Goal: Transaction & Acquisition: Purchase product/service

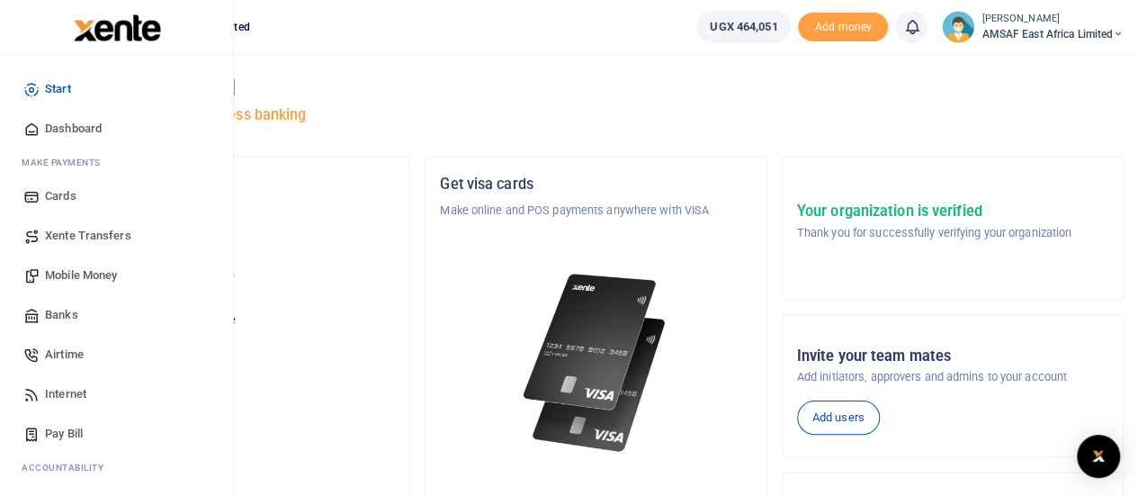
click at [72, 87] on link "Start" at bounding box center [116, 89] width 204 height 40
click at [81, 31] on img at bounding box center [117, 27] width 87 height 27
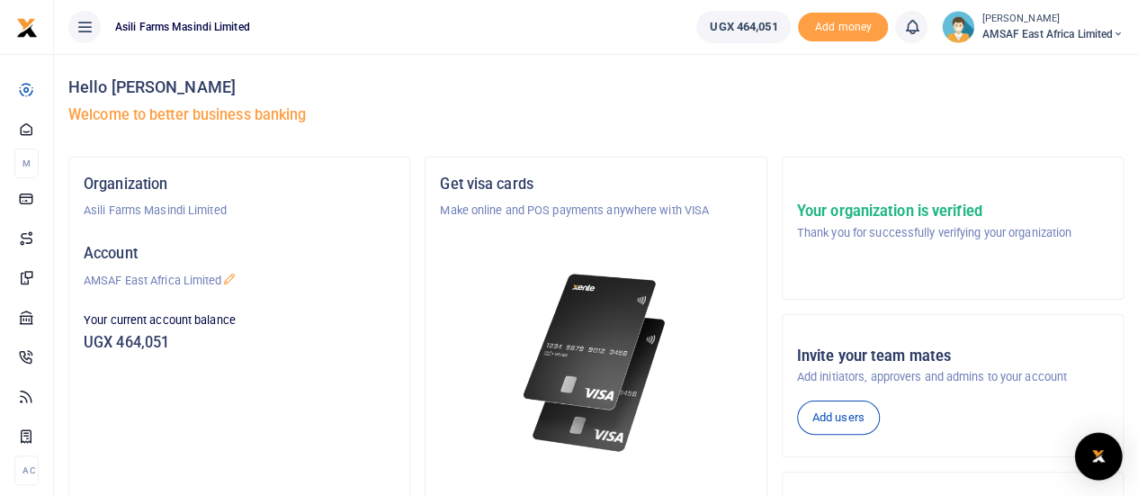
click at [1098, 463] on img "Open Intercom Messenger" at bounding box center [1098, 456] width 23 height 22
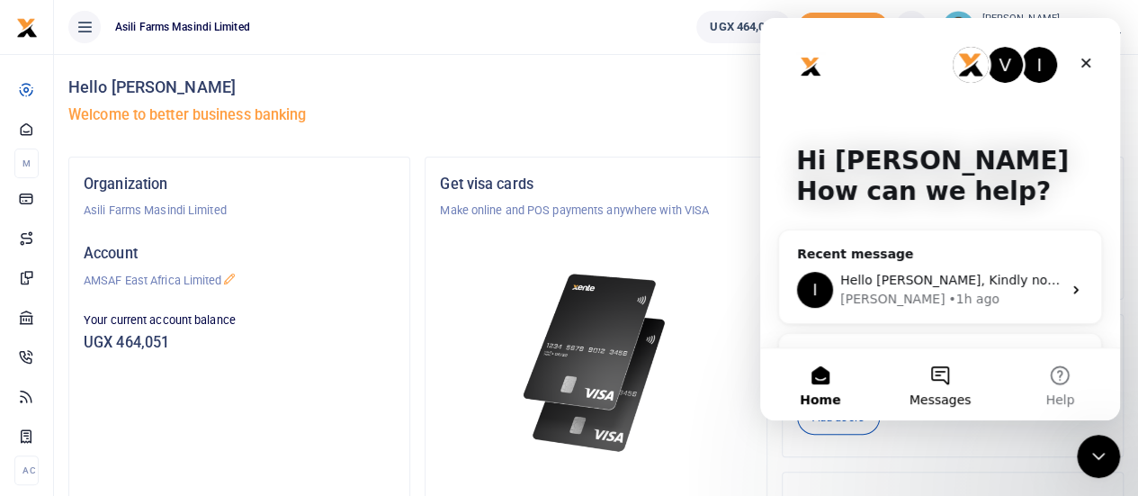
click at [940, 375] on button "Messages" at bounding box center [940, 384] width 120 height 72
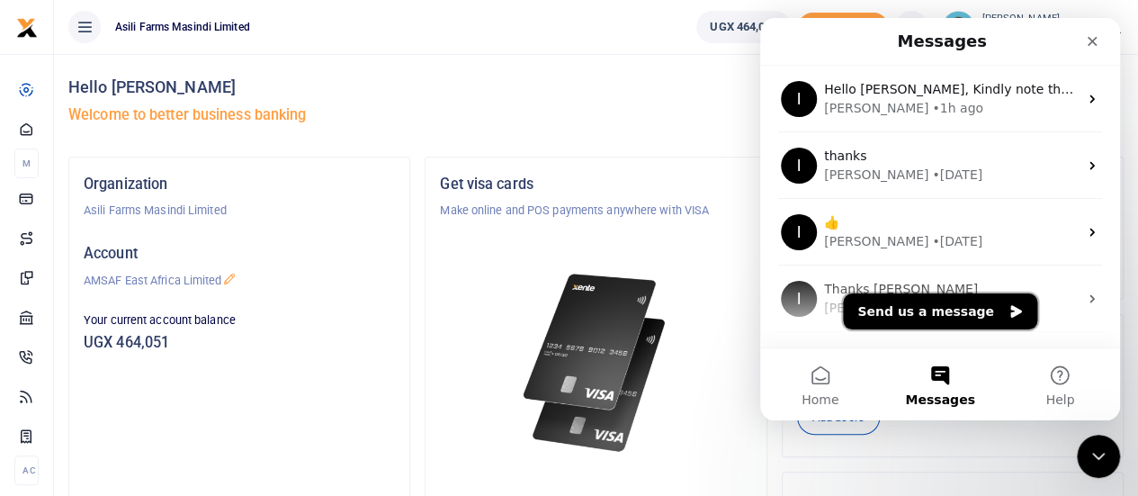
click at [913, 309] on button "Send us a message" at bounding box center [940, 311] width 194 height 36
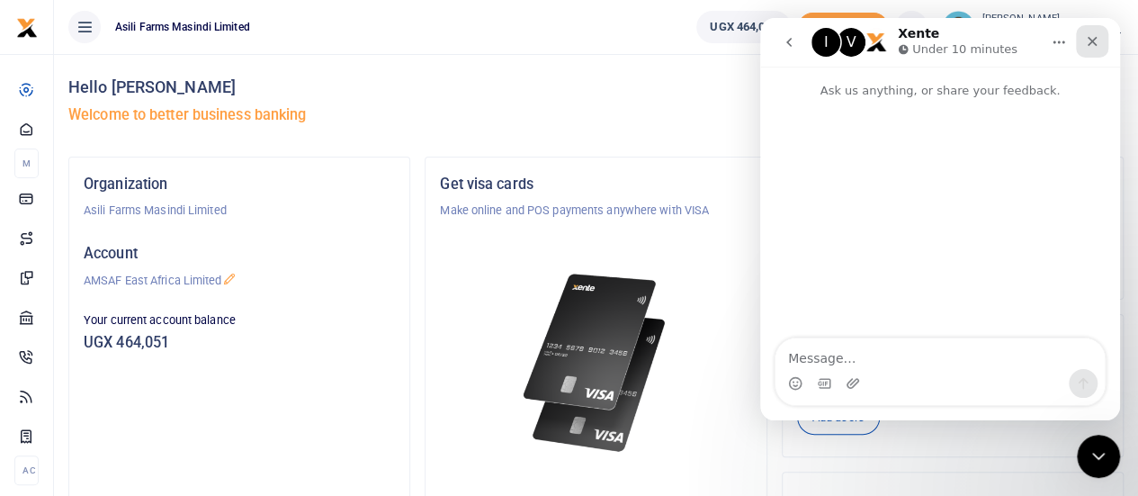
click at [1092, 36] on icon "Close" at bounding box center [1092, 41] width 14 height 14
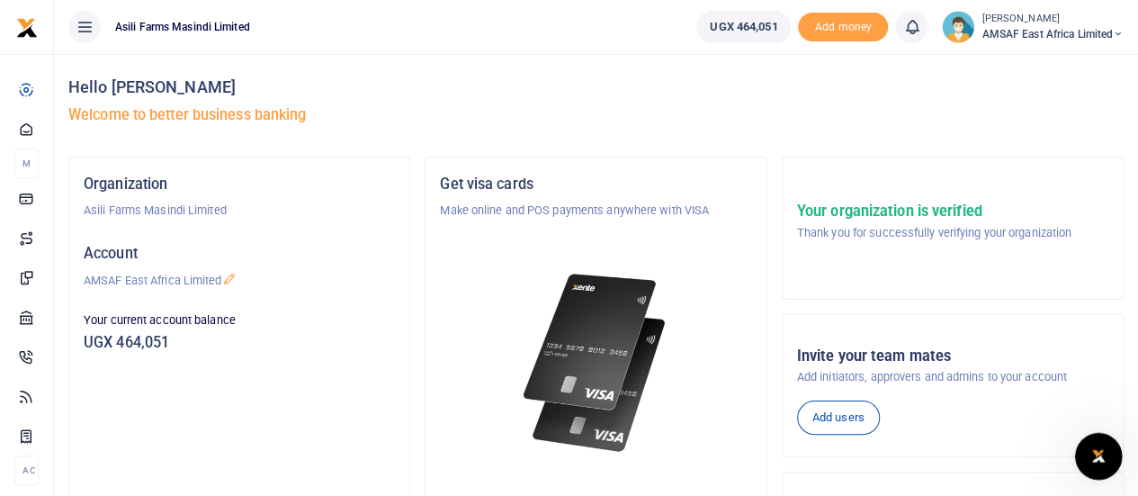
click at [1094, 457] on icon "Open Intercom Messenger" at bounding box center [1097, 454] width 30 height 30
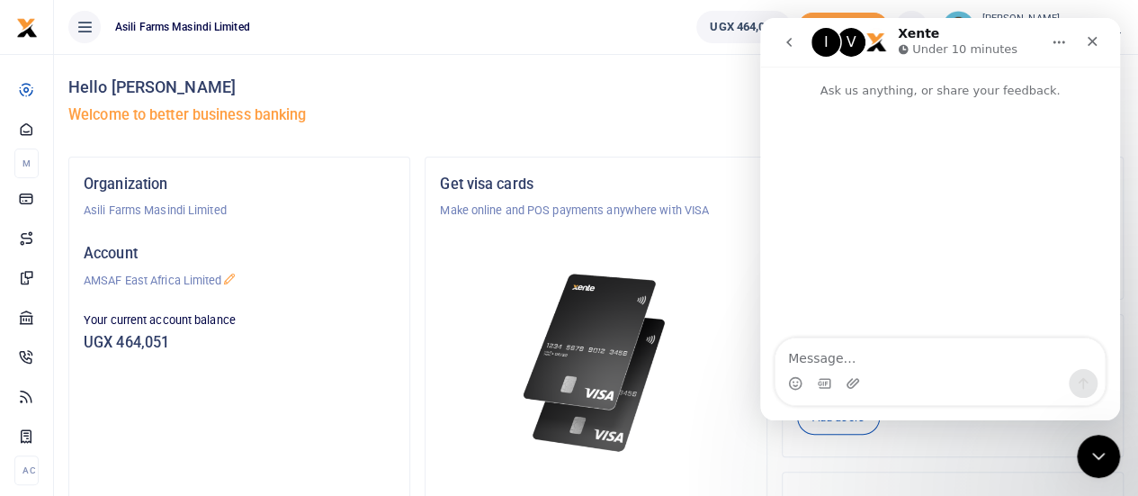
click at [791, 44] on icon "go back" at bounding box center [789, 42] width 14 height 14
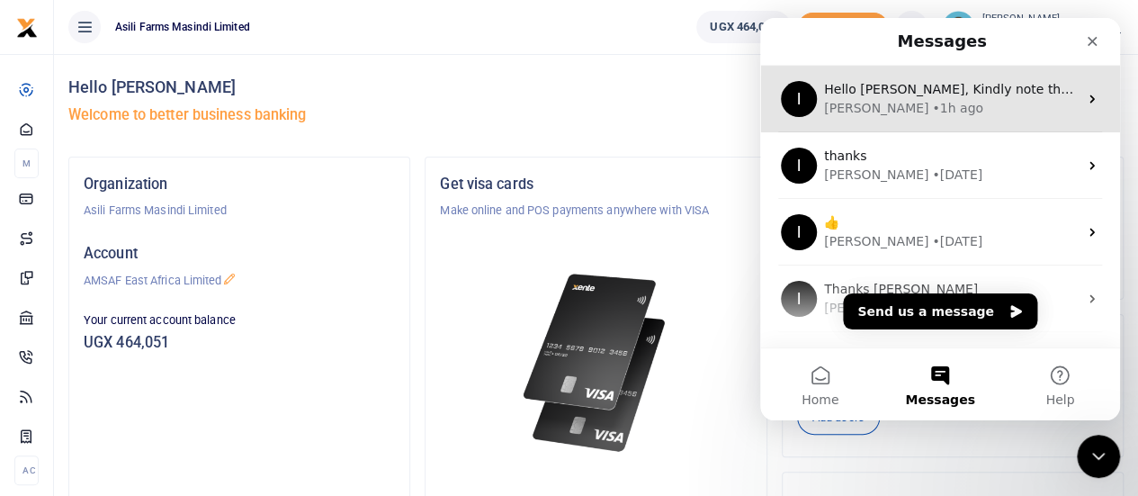
click at [938, 104] on div "Ibrahim • 1h ago" at bounding box center [951, 108] width 254 height 19
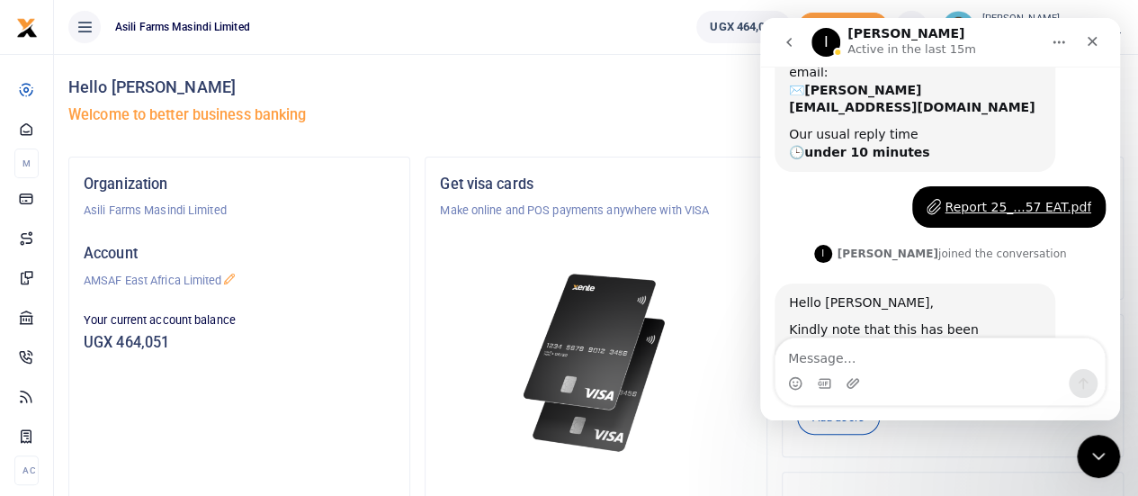
scroll to position [187, 0]
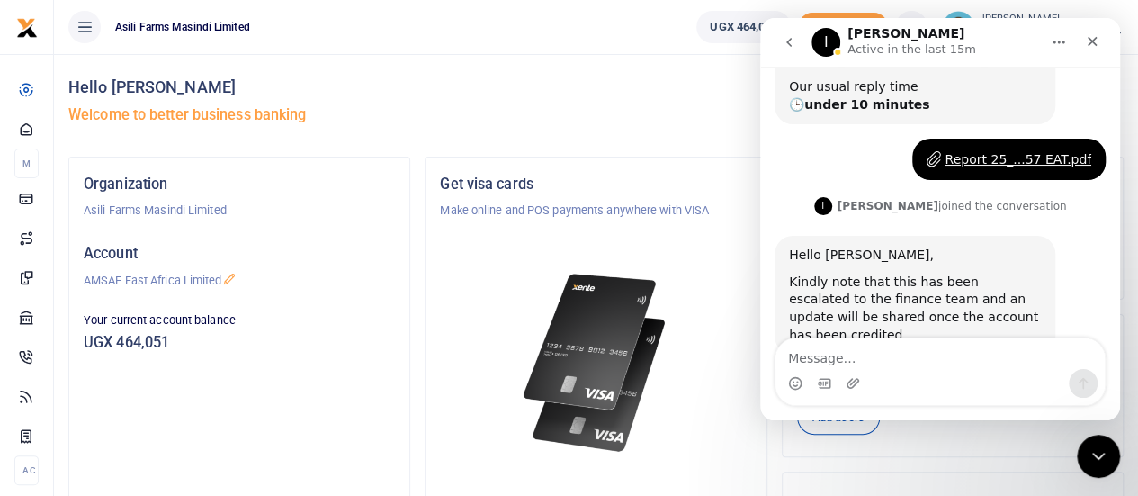
click at [922, 368] on textarea "Message…" at bounding box center [940, 353] width 329 height 31
type textarea "It's an hour, any feedback?"
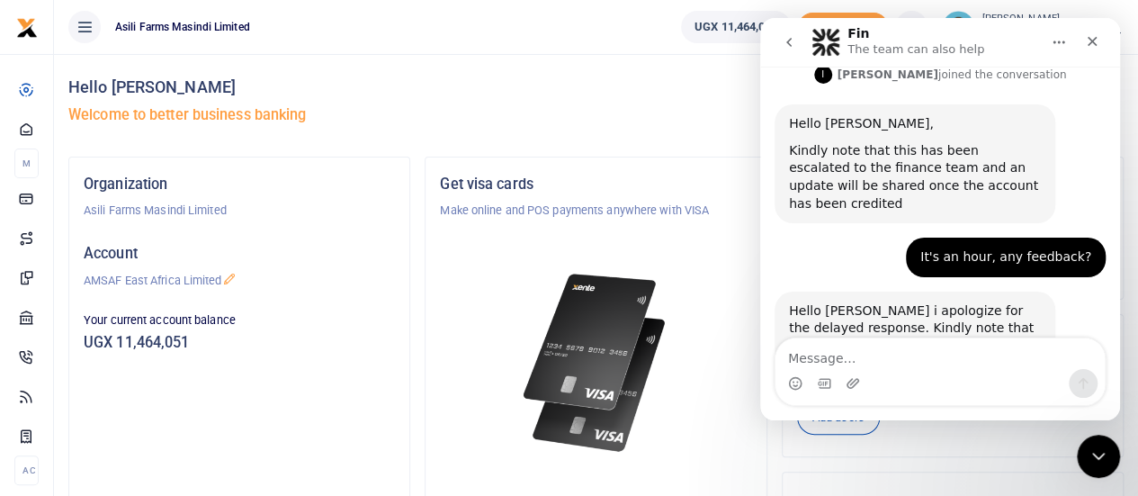
scroll to position [329, 0]
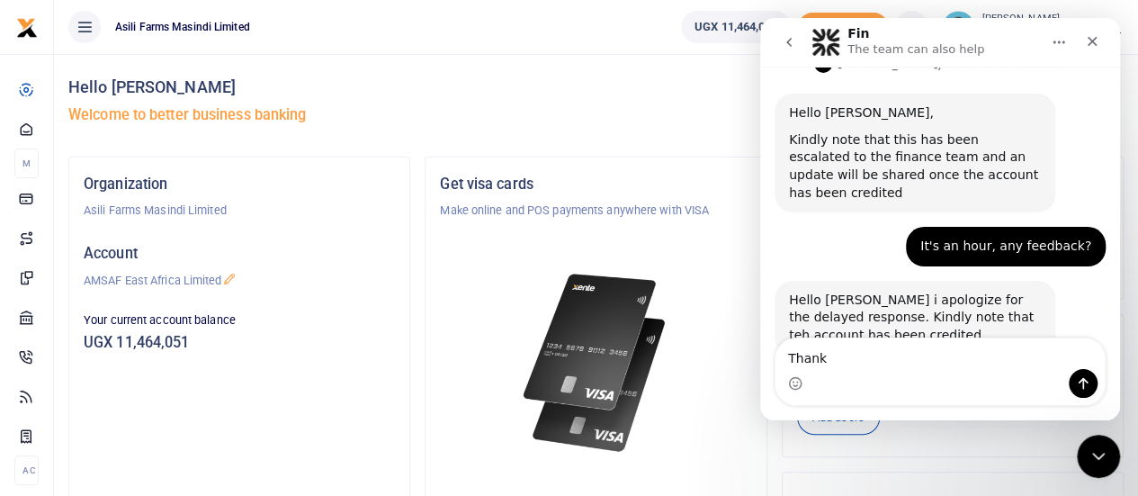
type textarea "Thanks"
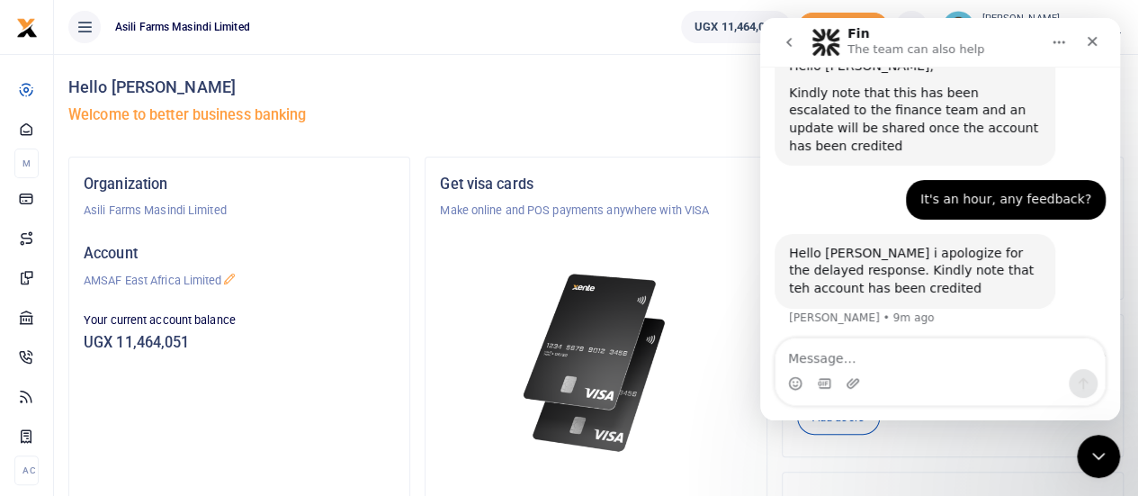
scroll to position [383, 0]
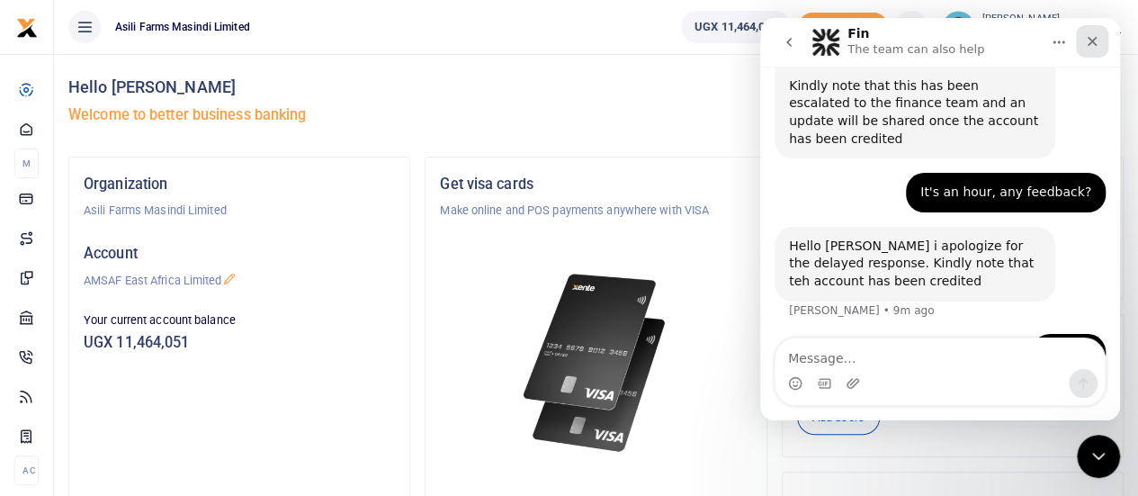
click at [1100, 46] on div "Close" at bounding box center [1092, 41] width 32 height 32
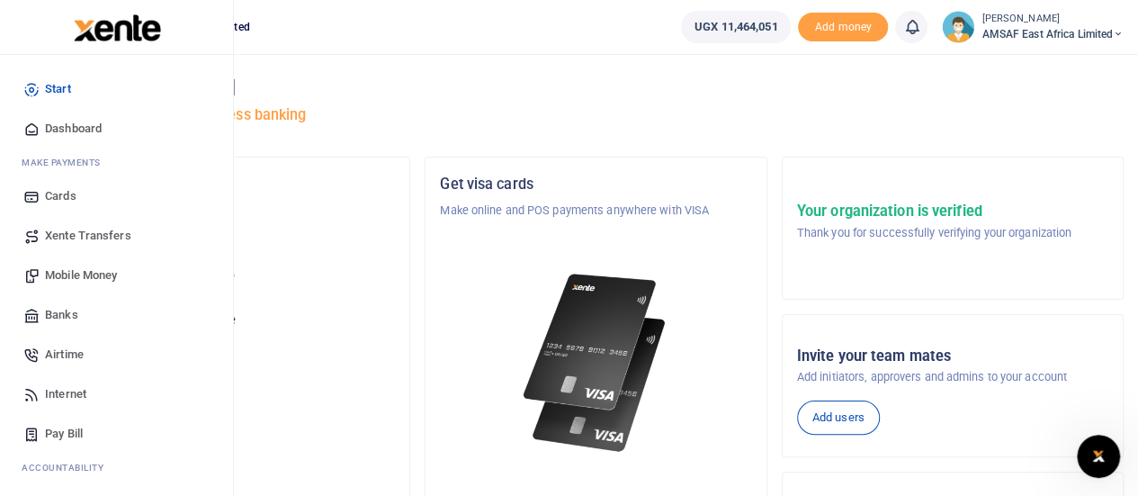
click at [45, 85] on span "Start" at bounding box center [58, 89] width 26 height 18
click at [86, 281] on span "Mobile Money" at bounding box center [81, 275] width 72 height 18
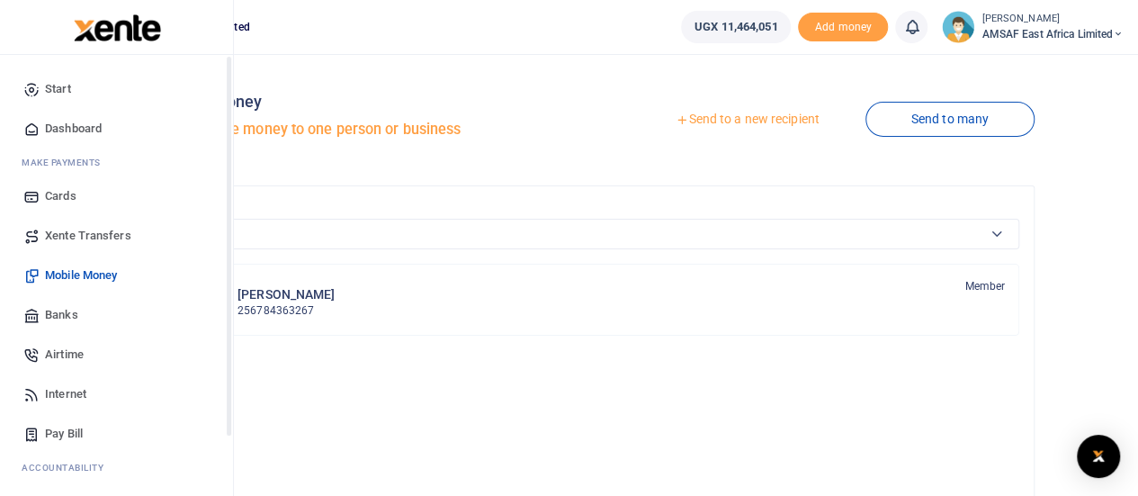
click at [63, 87] on span "Start" at bounding box center [58, 89] width 26 height 18
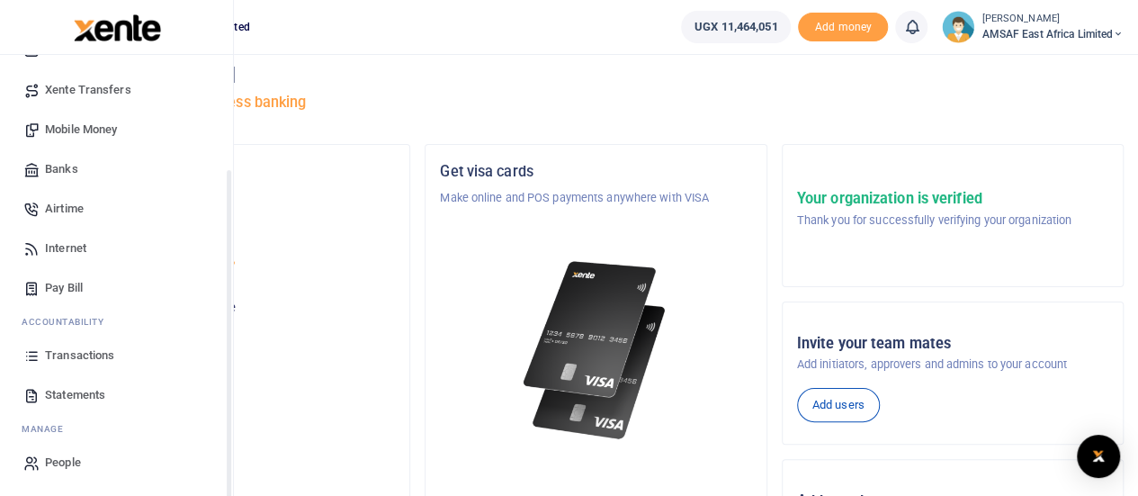
scroll to position [90, 0]
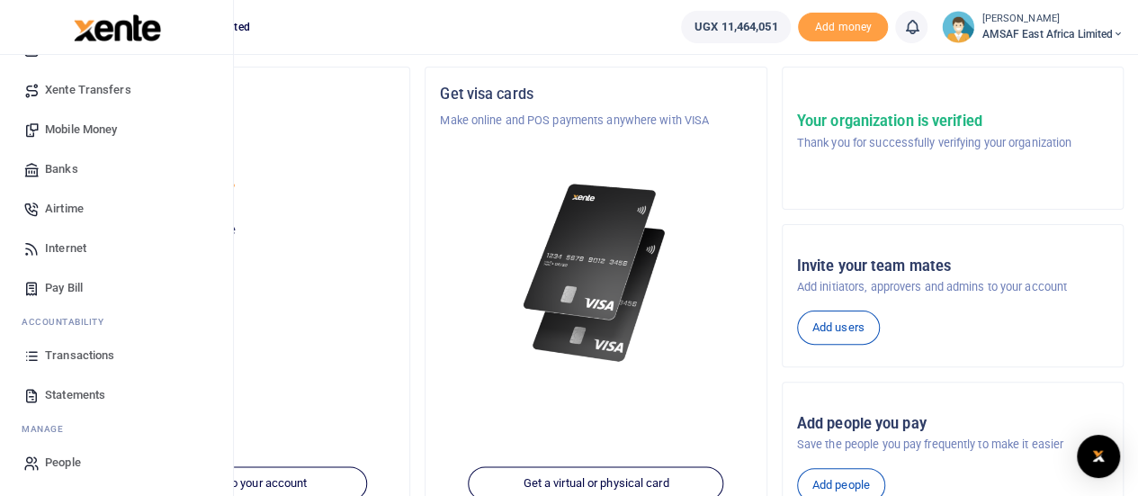
click at [112, 355] on span "Transactions" at bounding box center [79, 355] width 69 height 18
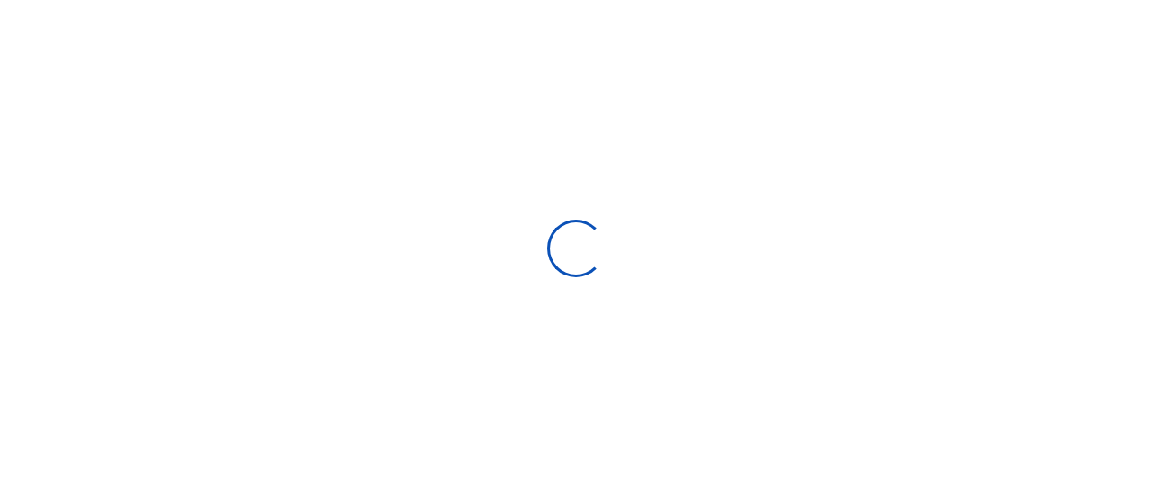
select select
type input "07/27/2025 - 08/25/2025"
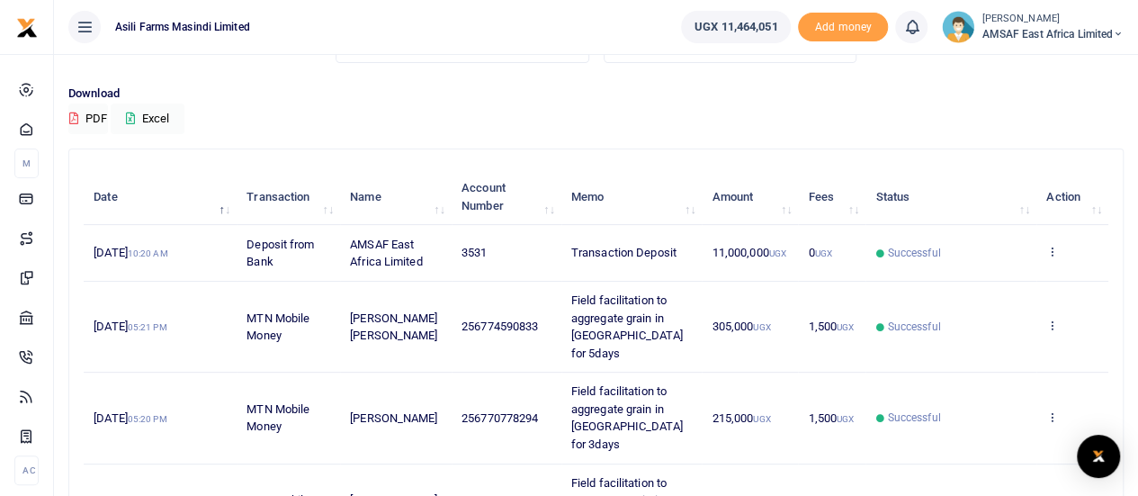
scroll to position [360, 0]
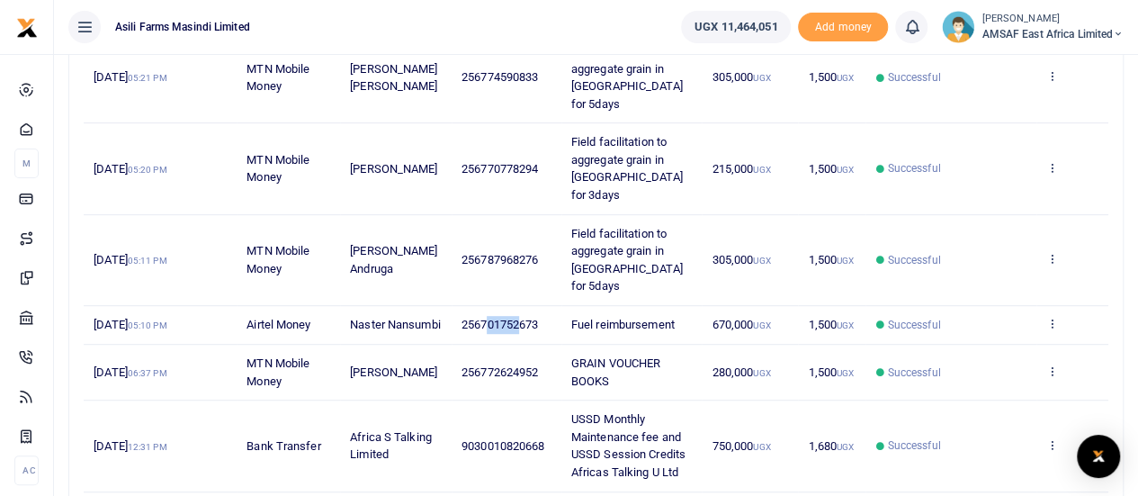
drag, startPoint x: 484, startPoint y: 280, endPoint x: 521, endPoint y: 280, distance: 36.9
click at [521, 318] on span "256701752673" at bounding box center [500, 324] width 76 height 13
click at [490, 318] on span "256701752673" at bounding box center [500, 324] width 76 height 13
drag, startPoint x: 482, startPoint y: 280, endPoint x: 539, endPoint y: 280, distance: 56.7
click at [538, 318] on span "256701752673" at bounding box center [500, 324] width 76 height 13
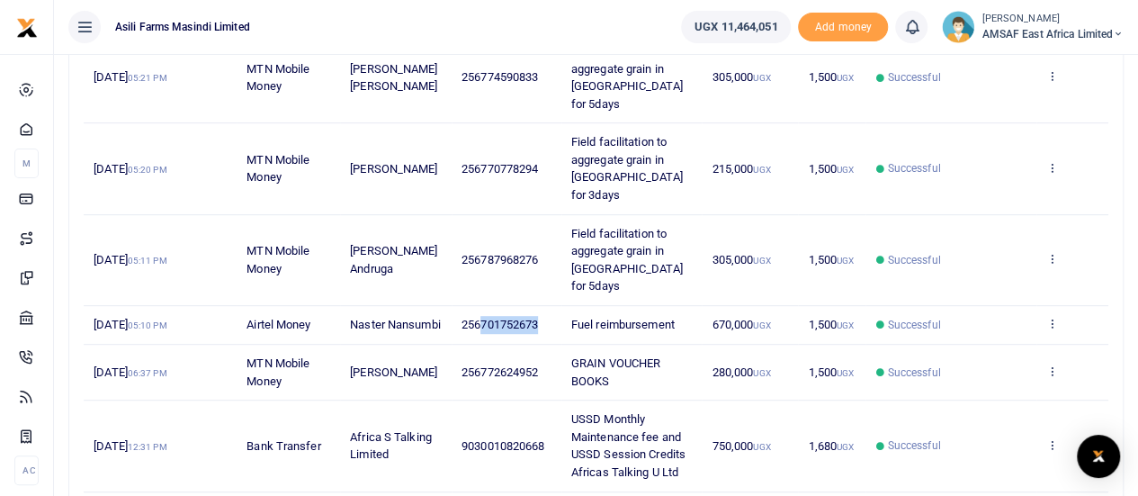
copy span "701752673"
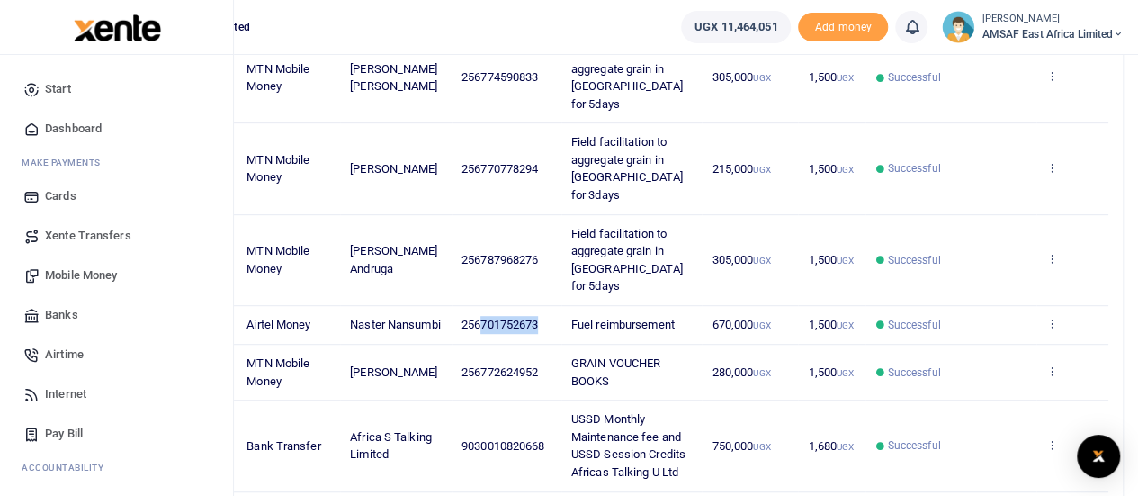
click at [85, 275] on span "Mobile Money" at bounding box center [81, 275] width 72 height 18
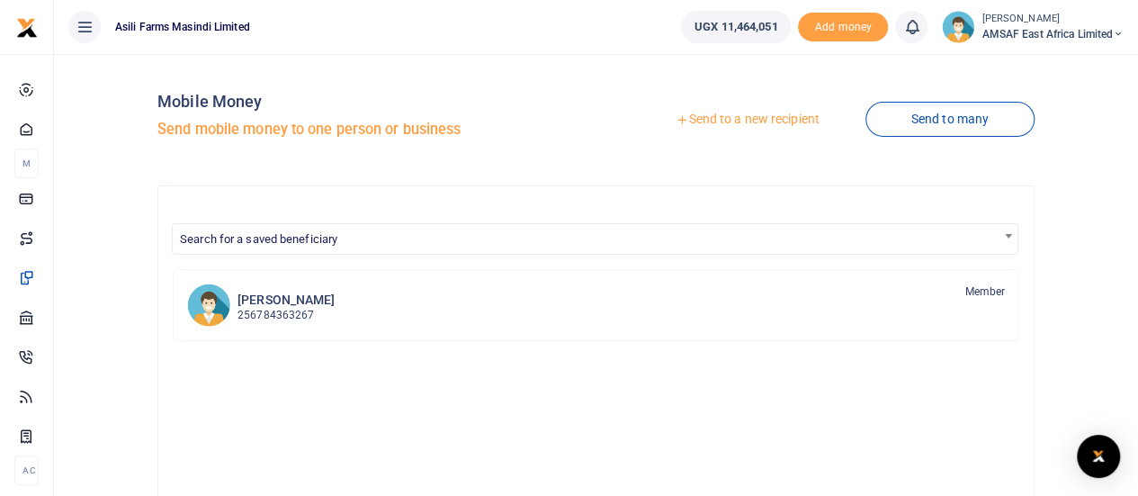
click at [779, 121] on link "Send to a new recipient" at bounding box center [747, 119] width 235 height 32
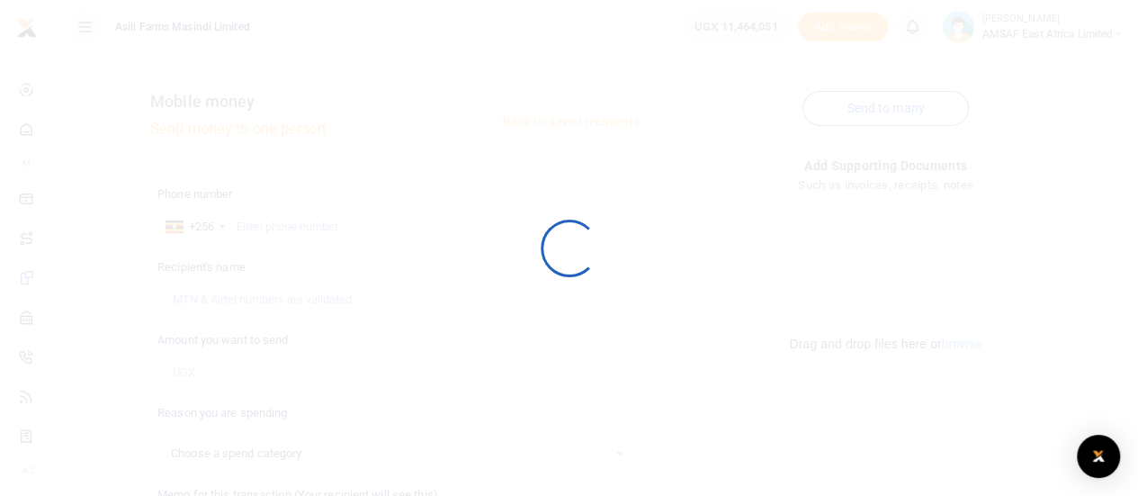
select select
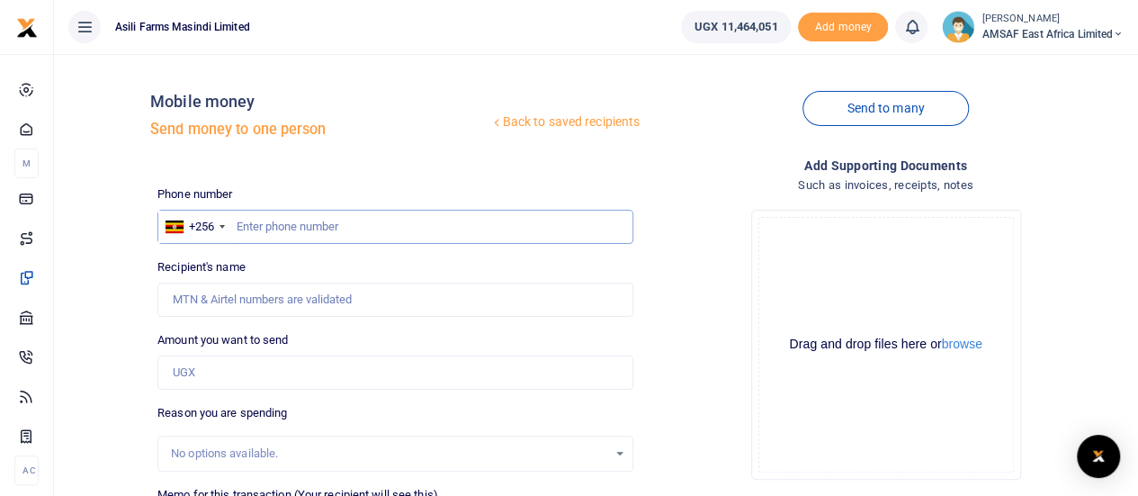
click at [272, 220] on input "text" at bounding box center [395, 227] width 476 height 34
paste input "701752673"
type input "701752673"
click at [202, 373] on input "Amount you want to send" at bounding box center [395, 372] width 476 height 34
type input "2,030,000"
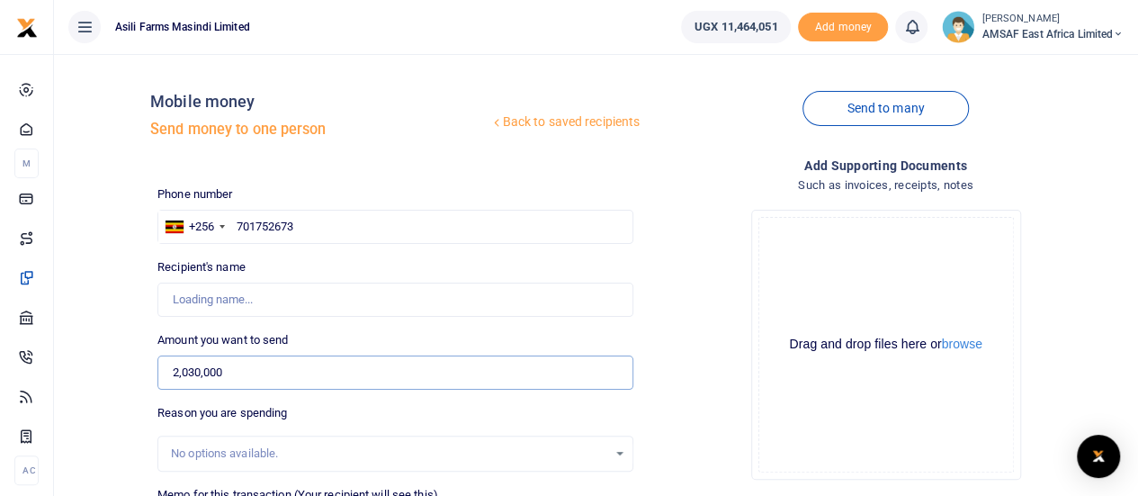
type input "Naster Nansumbi"
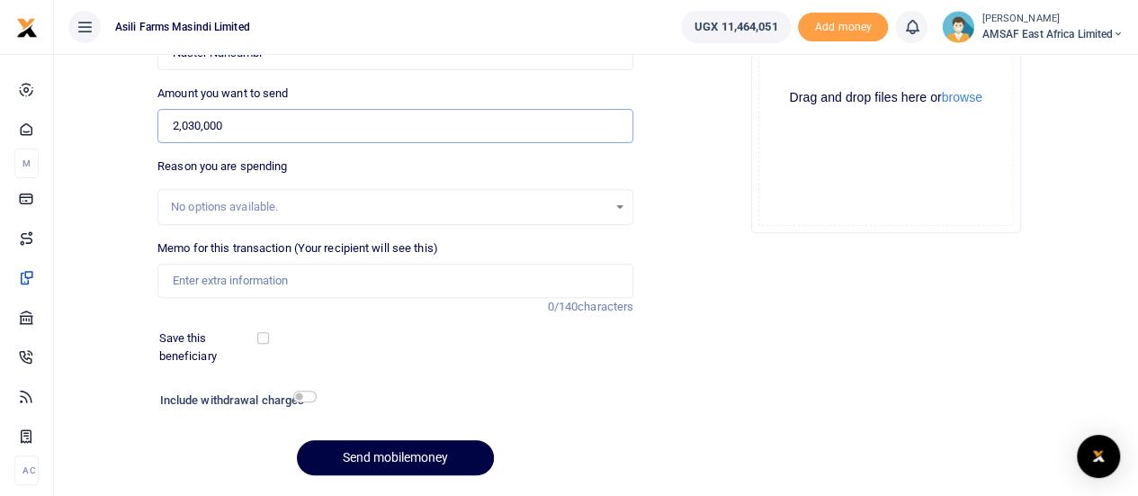
scroll to position [180, 0]
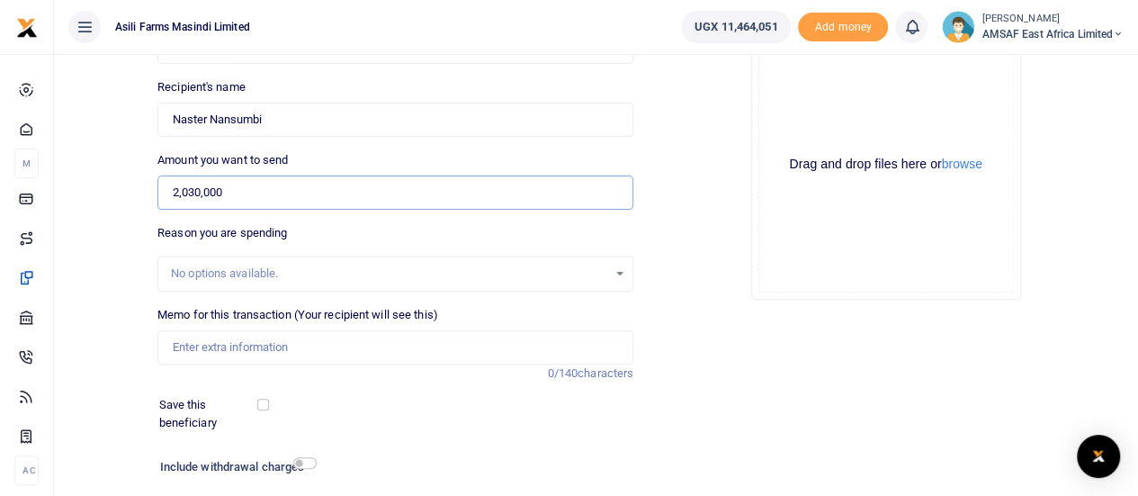
type input "2,030,000"
click at [262, 349] on input "Memo for this transaction (Your recipient will see this)" at bounding box center [395, 347] width 476 height 34
type input "Field facilitation for 2 weeks from [DATE] to [DATE]"
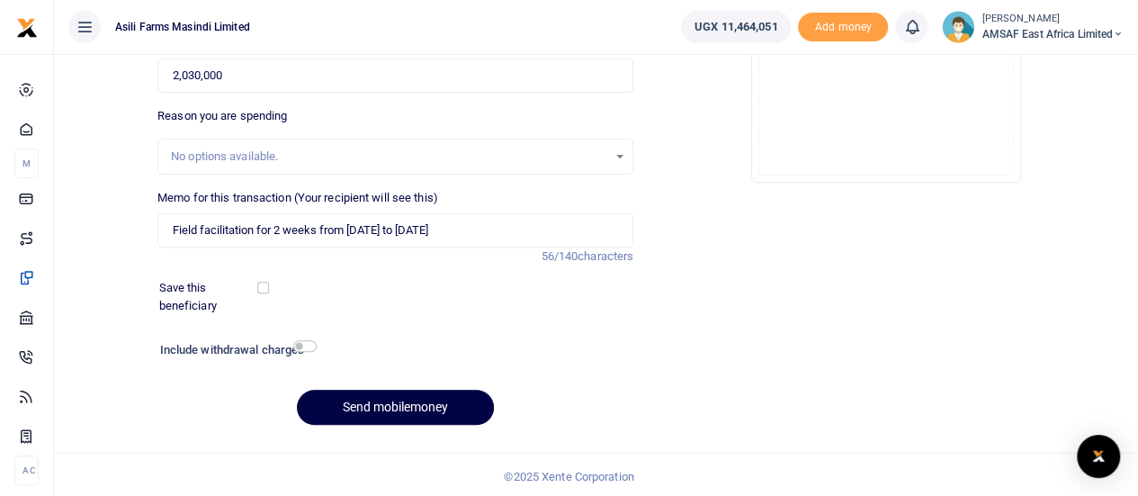
scroll to position [299, 0]
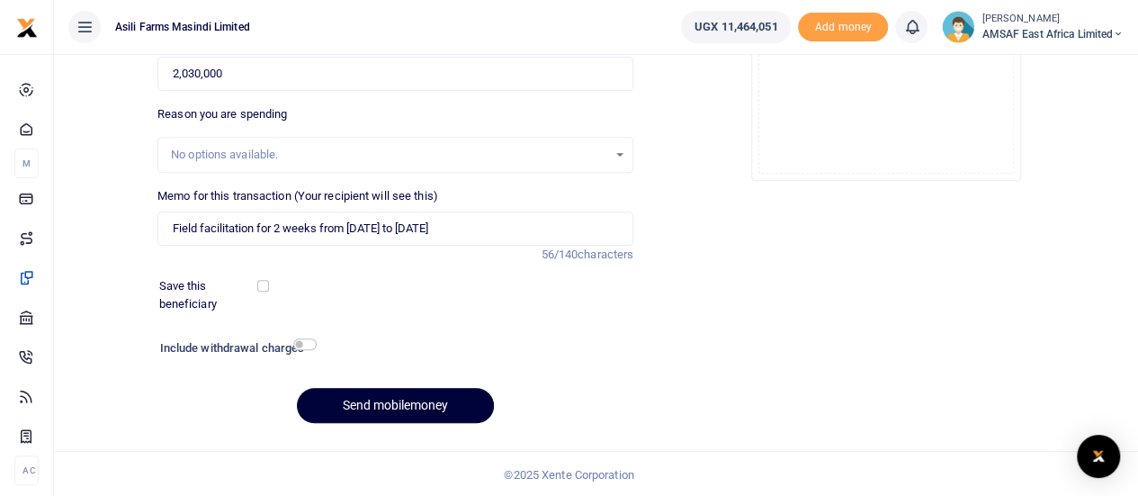
click at [371, 403] on button "Send mobilemoney" at bounding box center [395, 405] width 197 height 35
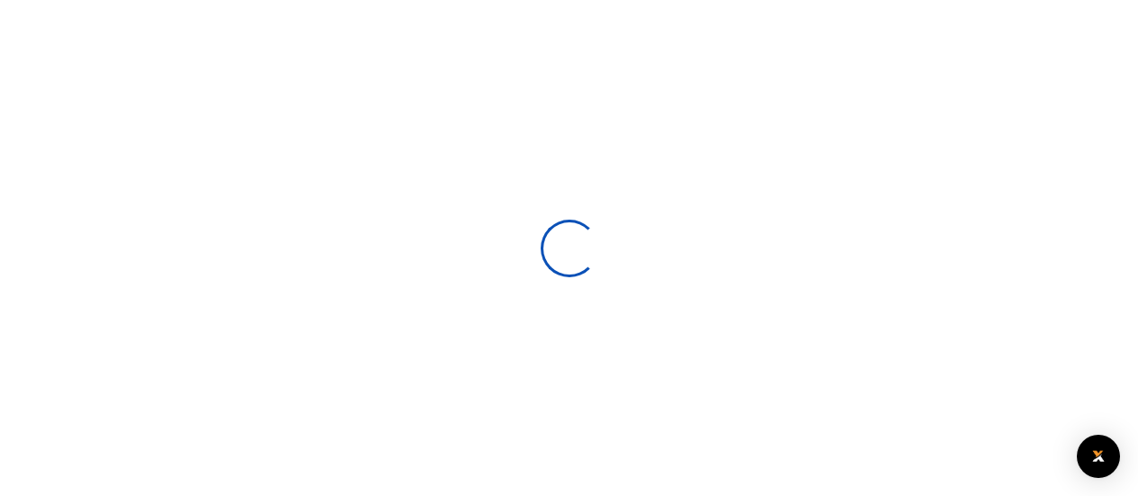
select select
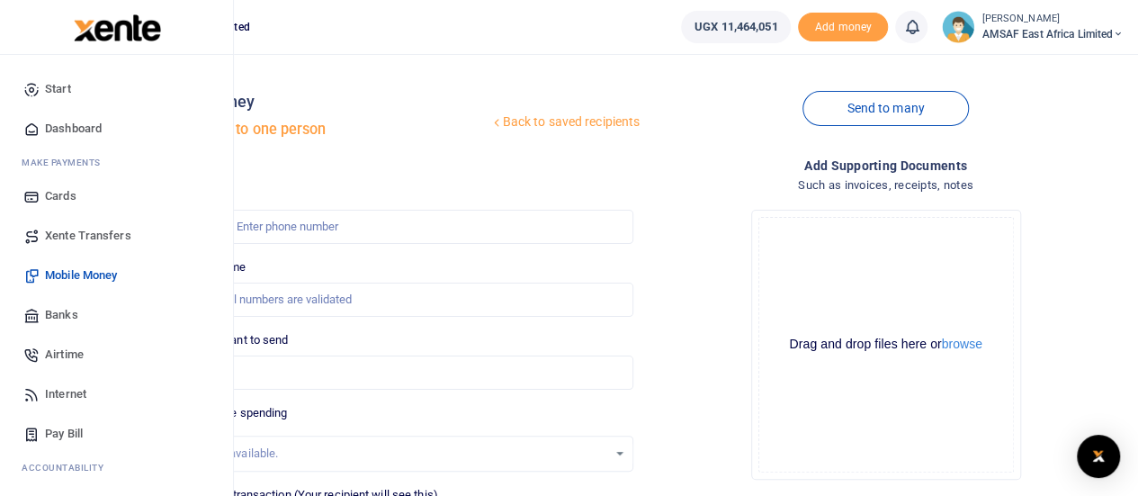
scroll to position [90, 0]
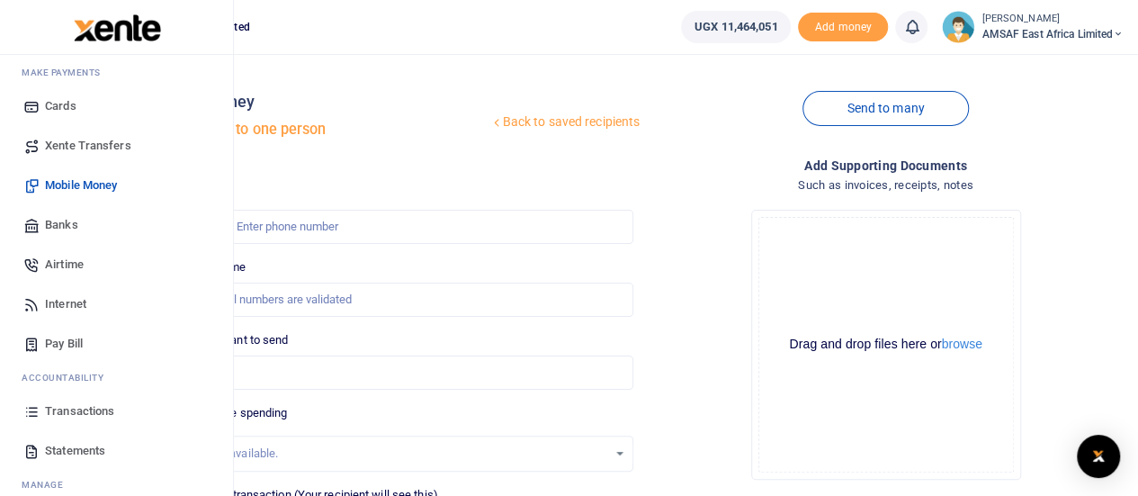
click at [107, 409] on span "Transactions" at bounding box center [79, 411] width 69 height 18
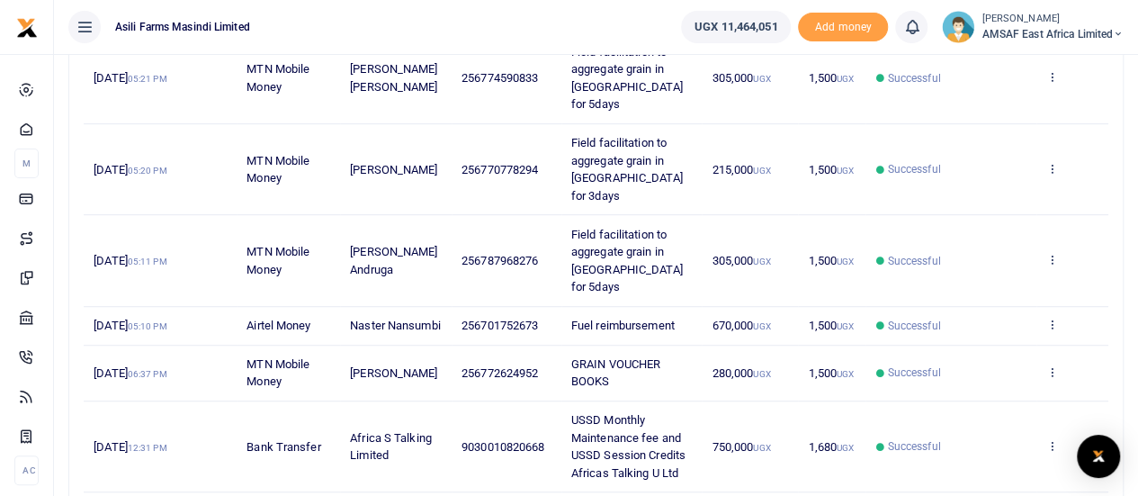
scroll to position [450, 0]
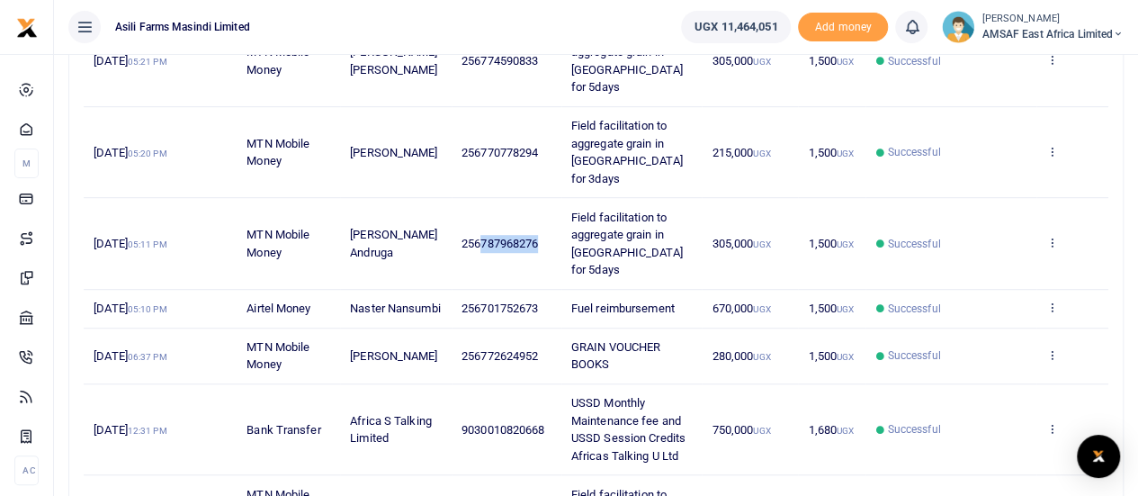
drag, startPoint x: 482, startPoint y: 199, endPoint x: 542, endPoint y: 198, distance: 59.4
click at [542, 198] on td "256787968276" at bounding box center [507, 243] width 110 height 91
copy span "787968276"
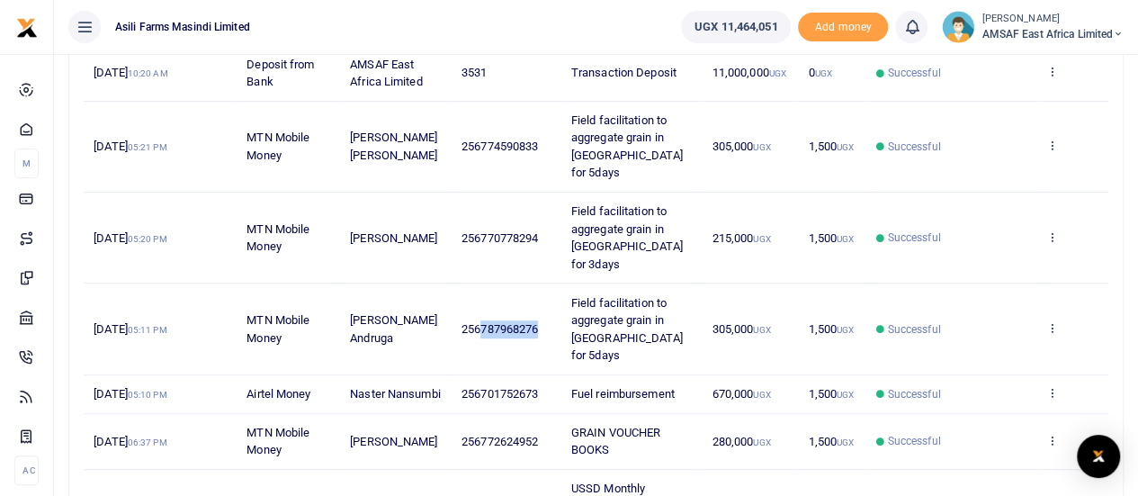
scroll to position [90, 0]
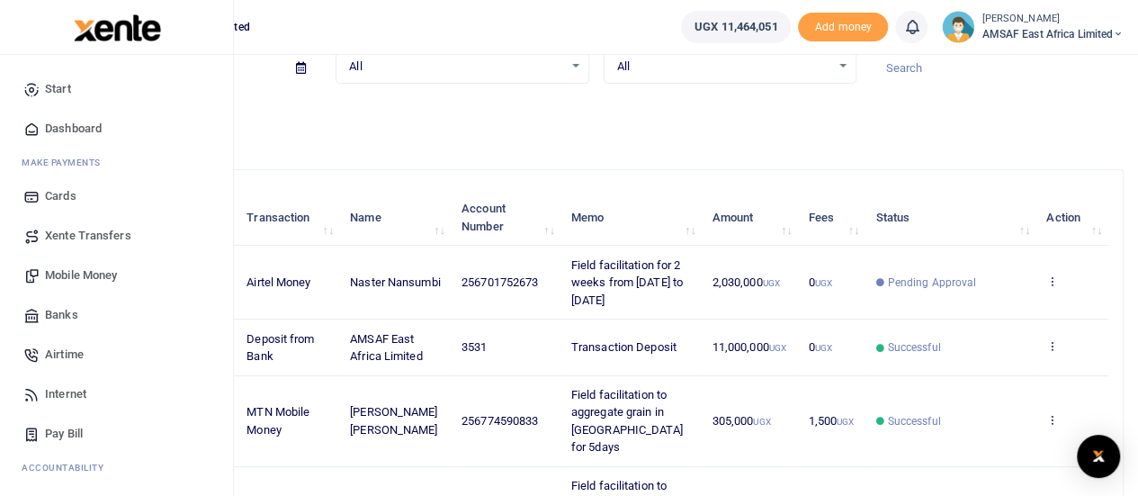
click at [88, 278] on span "Mobile Money" at bounding box center [81, 275] width 72 height 18
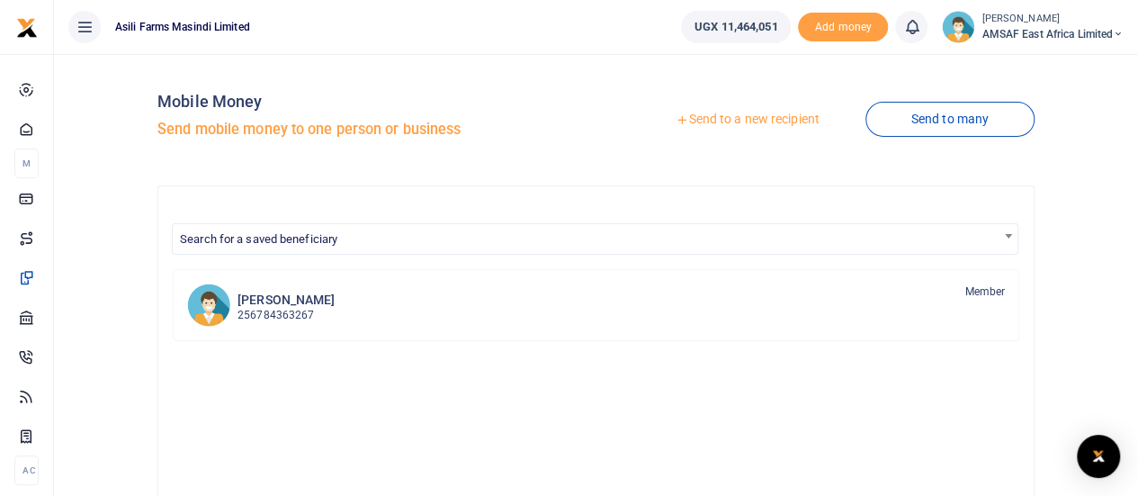
click at [718, 123] on link "Send to a new recipient" at bounding box center [747, 119] width 235 height 32
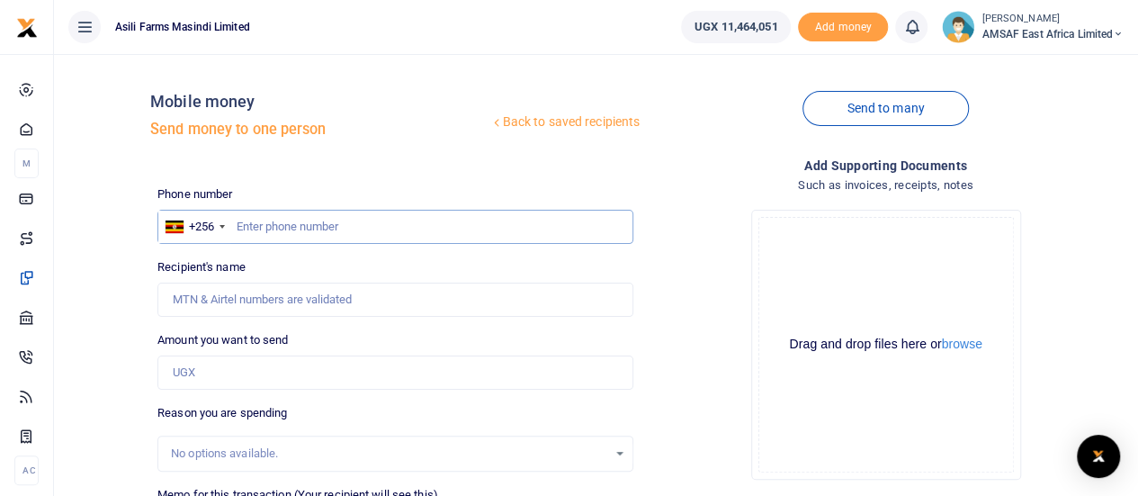
click at [306, 225] on input "text" at bounding box center [395, 227] width 476 height 34
paste input "787968276"
type input "787968276"
type input "Tiondi Tobiolo Andruga"
type input "787968276"
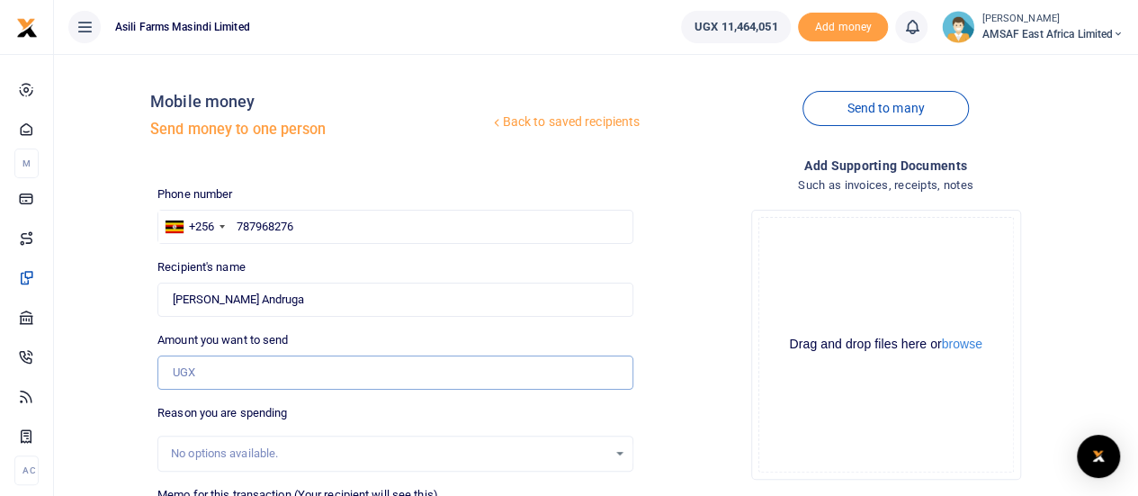
click at [211, 378] on input "Amount you want to send" at bounding box center [395, 372] width 476 height 34
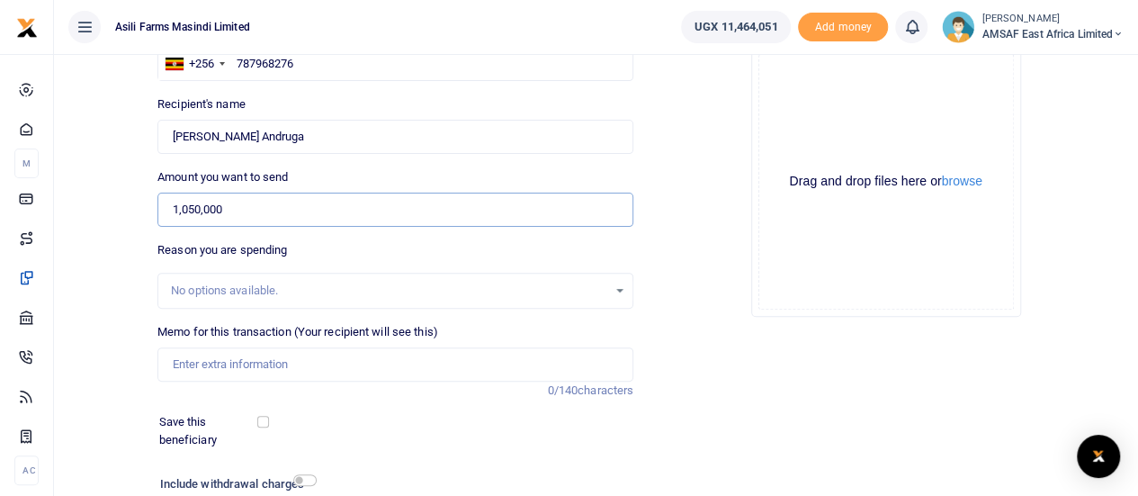
scroll to position [180, 0]
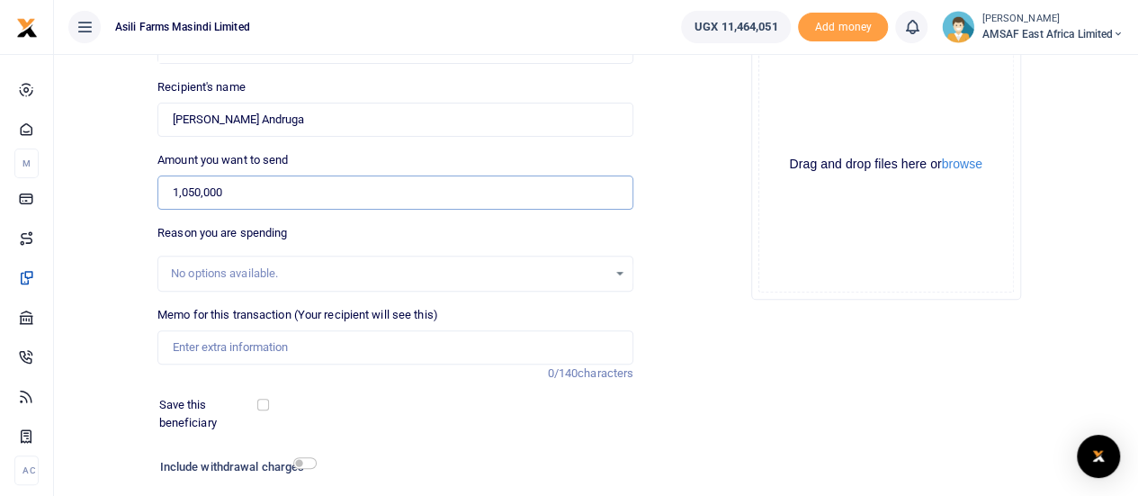
type input "1,050,000"
click at [292, 346] on input "Memo for this transaction (Your recipient will see this)" at bounding box center [395, 347] width 476 height 34
click at [361, 349] on input "Field facilitation for 2 weeks from [DATE] to [DATE]" at bounding box center [395, 347] width 476 height 34
type input "Field facilitation for 2 weeks from [DATE] to [DATE]"
click at [512, 265] on div "No options available." at bounding box center [389, 274] width 436 height 18
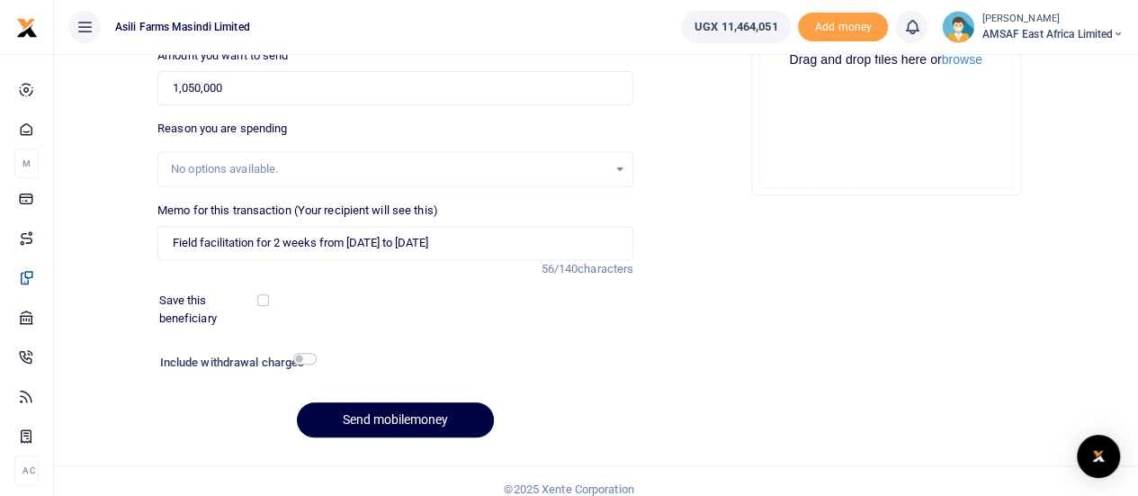
scroll to position [299, 0]
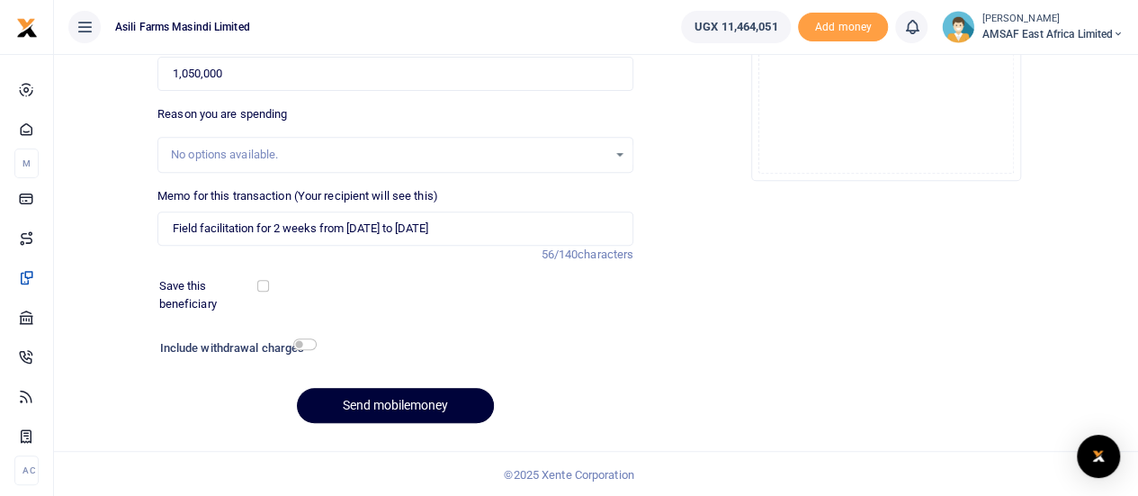
click at [418, 400] on button "Send mobilemoney" at bounding box center [395, 405] width 197 height 35
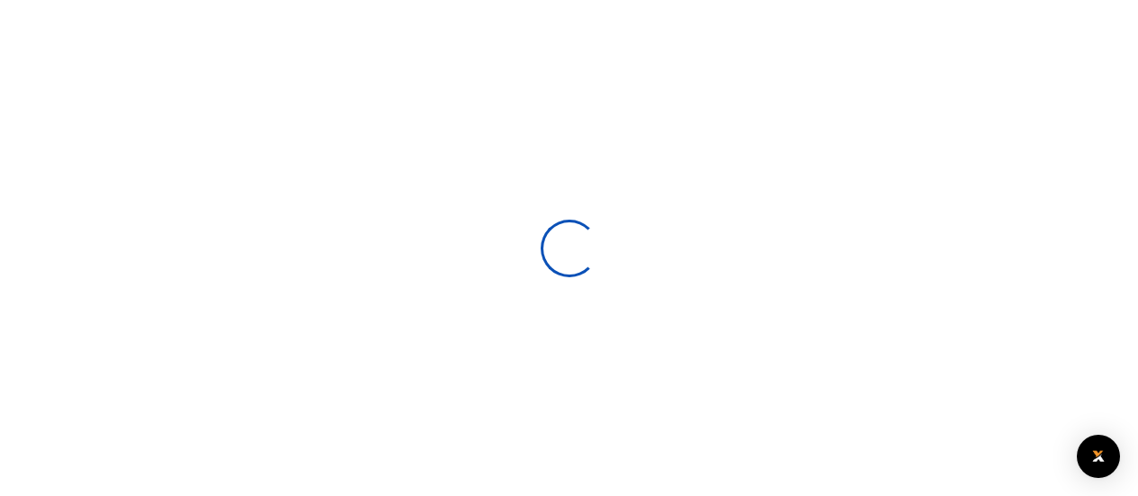
select select
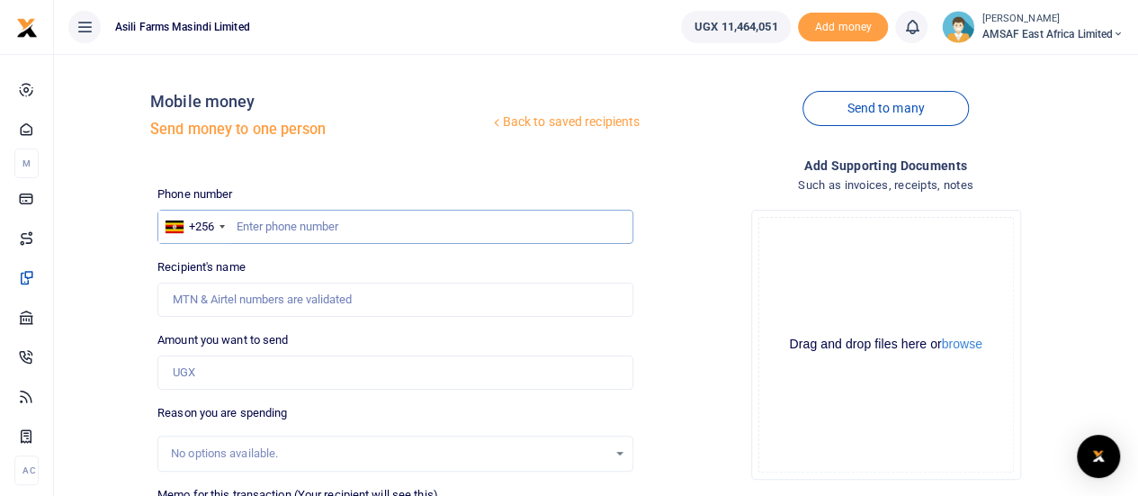
click at [301, 234] on input "text" at bounding box center [395, 227] width 476 height 34
paste input "0774590833"
type input "0774590833"
type input "[PERSON_NAME] [PERSON_NAME]"
click at [242, 229] on input "0774590833" at bounding box center [395, 227] width 476 height 34
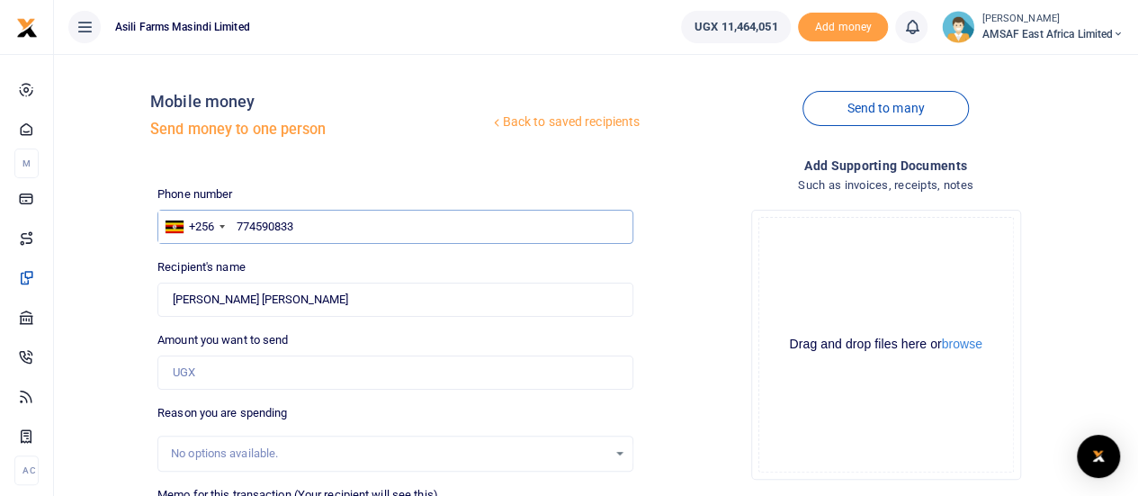
type input "774590833"
click at [230, 375] on input "Amount you want to send" at bounding box center [395, 372] width 476 height 34
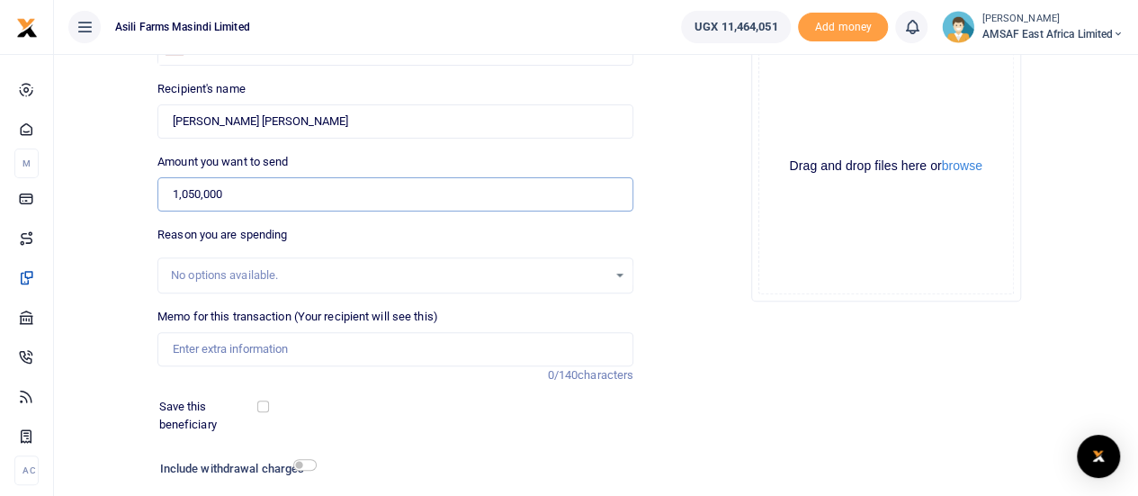
scroll to position [180, 0]
type input "1,050,000"
click at [289, 348] on input "Memo for this transaction (Your recipient will see this)" at bounding box center [395, 347] width 476 height 34
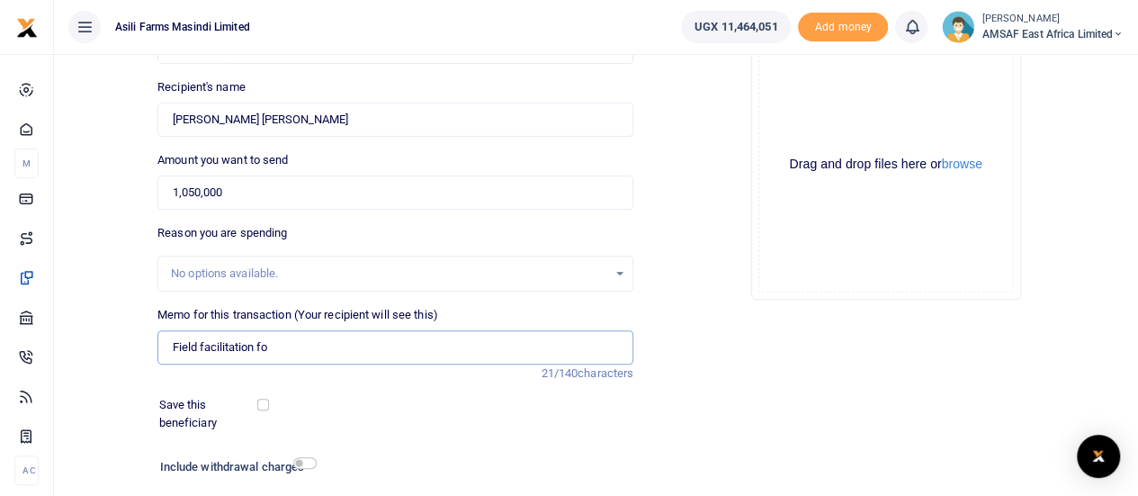
type input "Field facilitation for 2 weeks from [DATE] to [DATE]"
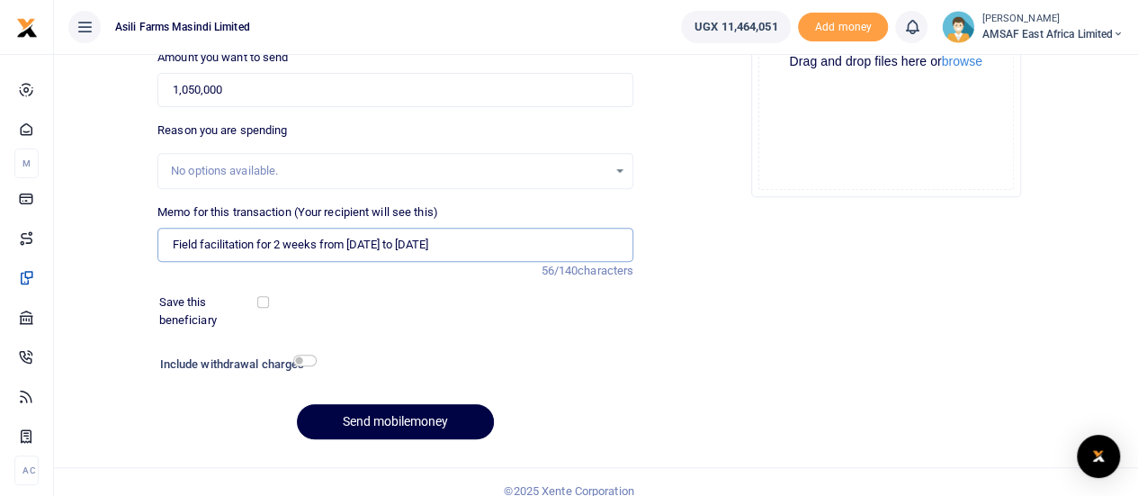
scroll to position [299, 0]
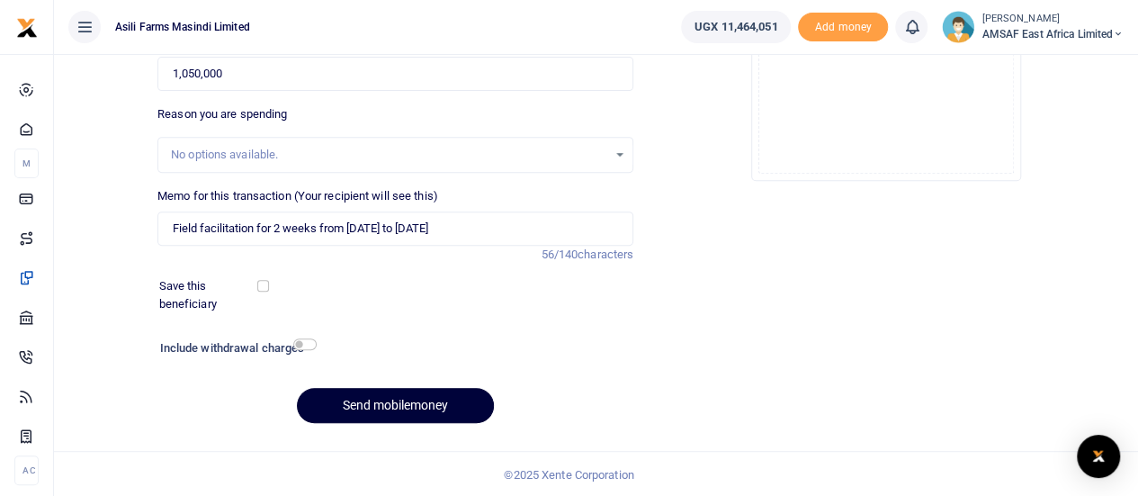
click at [394, 399] on button "Send mobilemoney" at bounding box center [395, 405] width 197 height 35
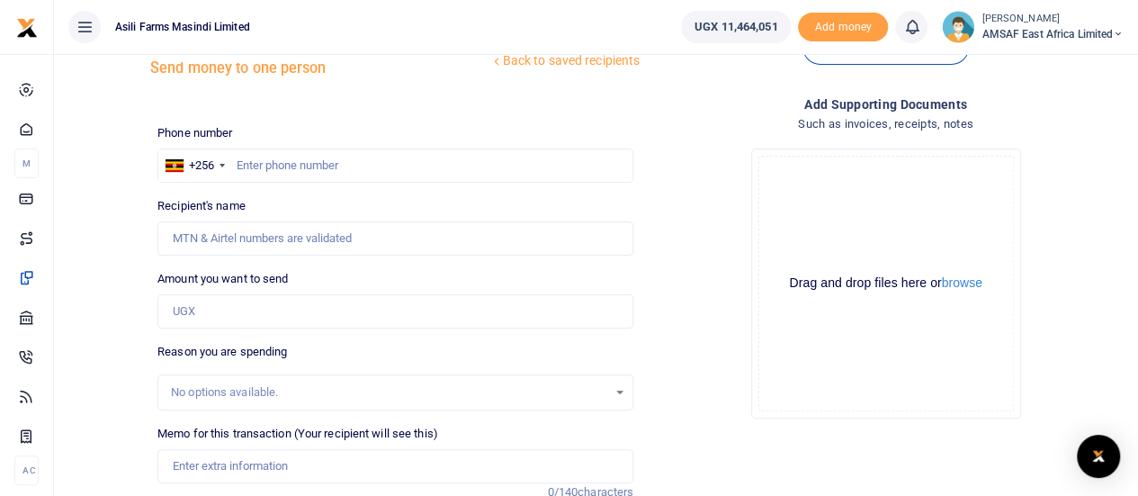
scroll to position [90, 0]
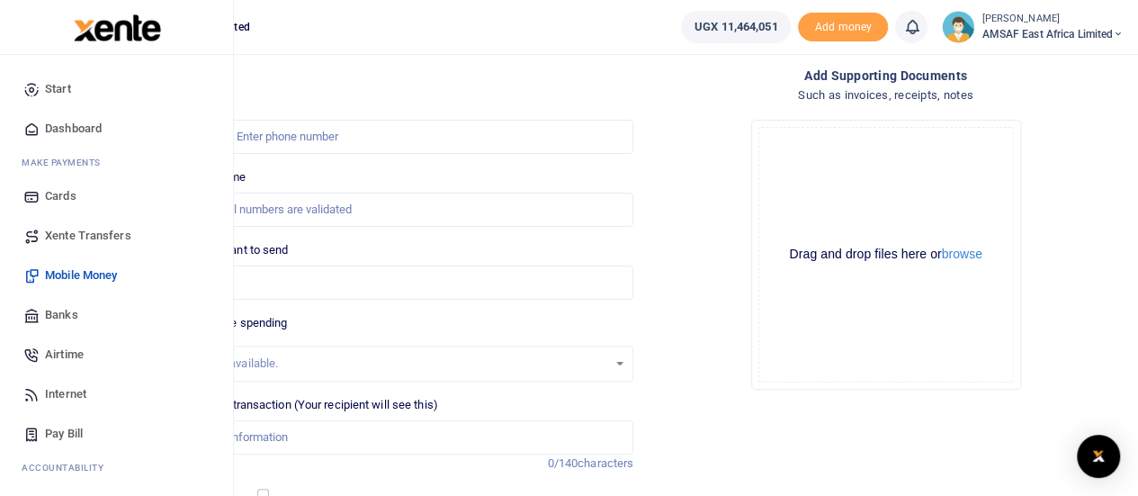
click at [65, 316] on span "Banks" at bounding box center [61, 315] width 33 height 18
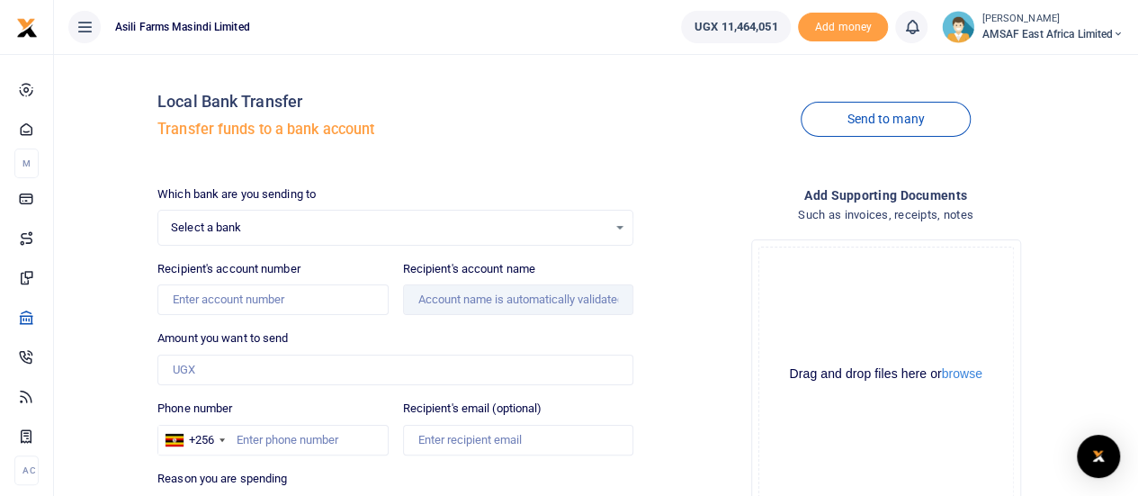
click at [319, 222] on span "Select a bank" at bounding box center [389, 228] width 436 height 18
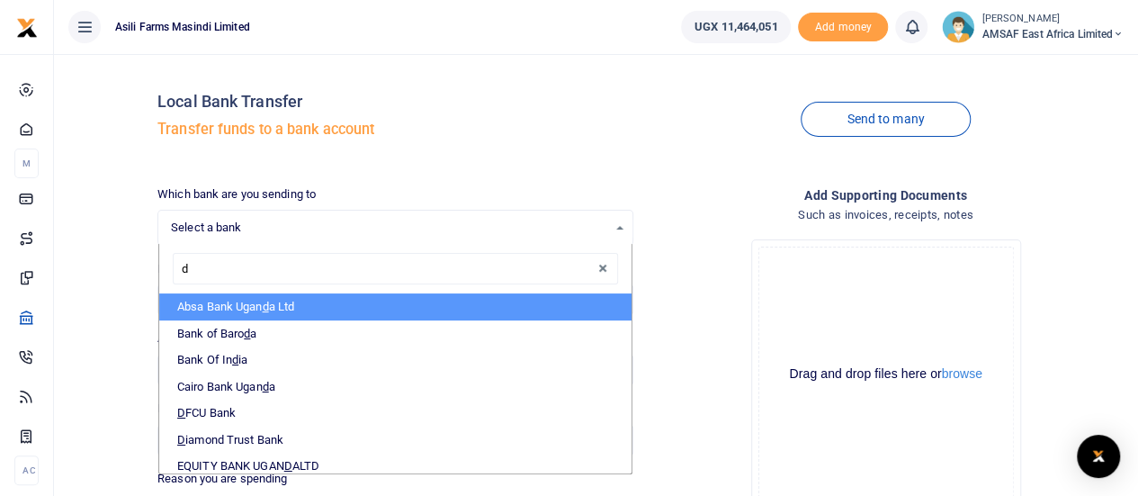
type input "di"
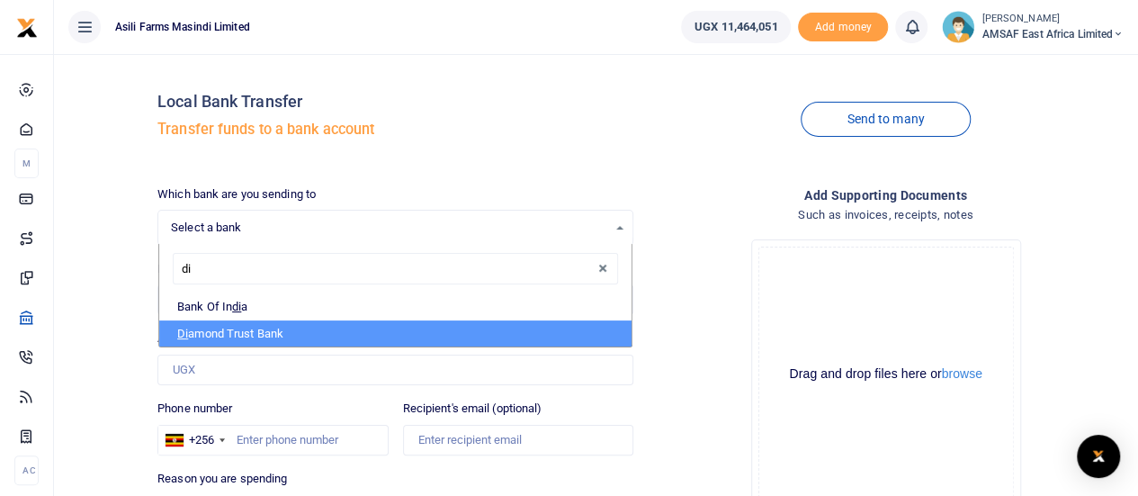
click at [268, 331] on li "[PERSON_NAME] Trust Bank" at bounding box center [395, 333] width 472 height 27
select select "DTB"
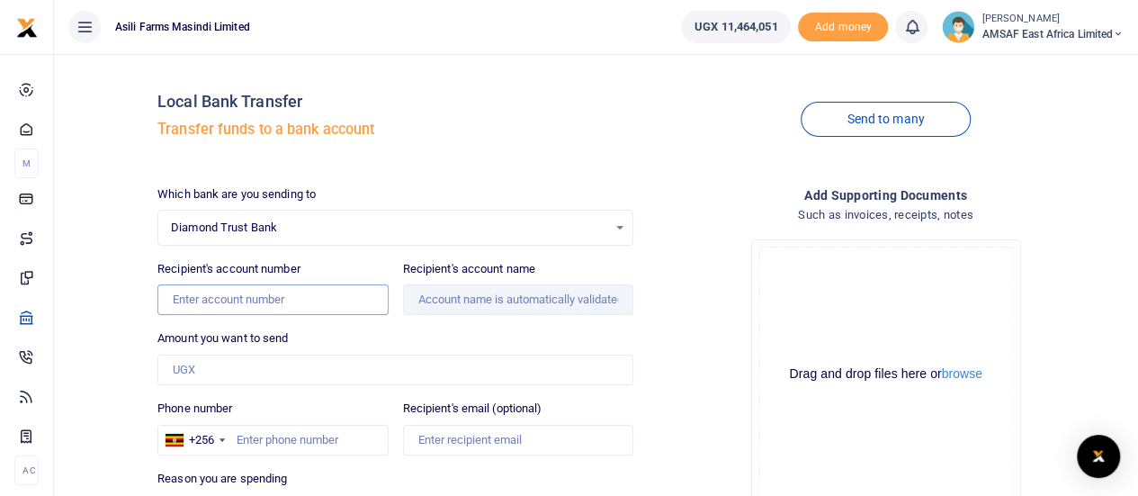
click at [263, 301] on input "Recipient's account number" at bounding box center [272, 299] width 230 height 31
type input "0050548548"
click at [211, 365] on input "Amount you want to send" at bounding box center [395, 370] width 476 height 31
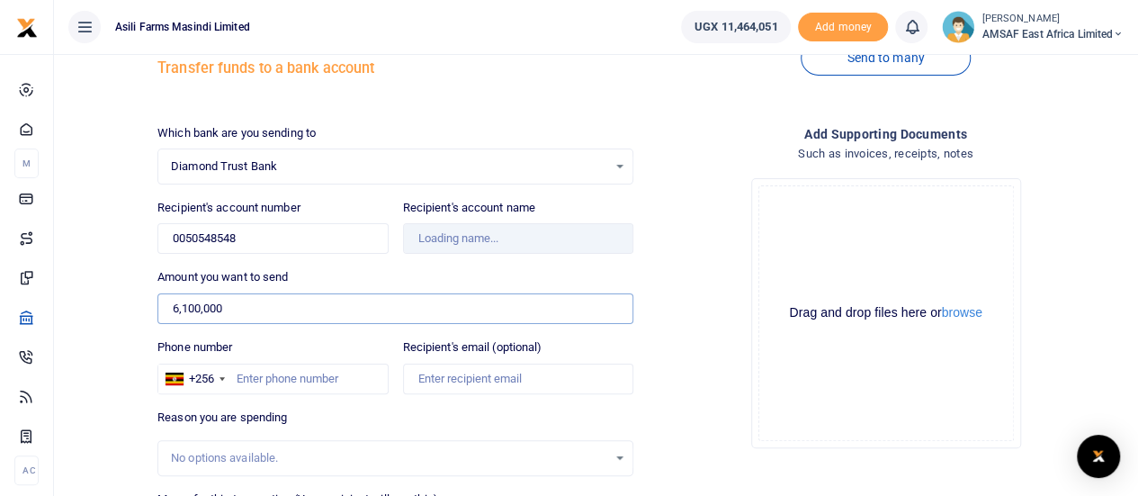
scroll to position [90, 0]
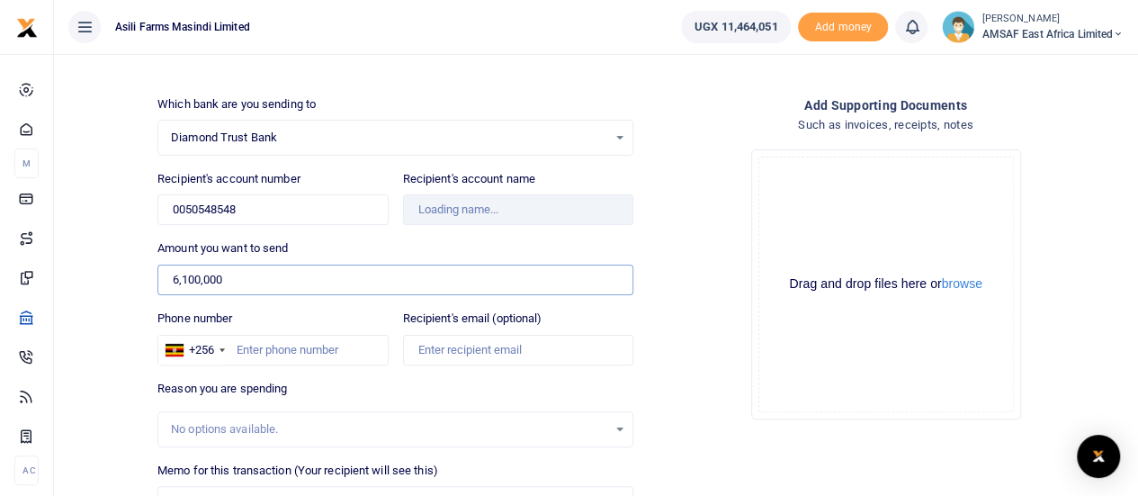
type input "6,100,000"
click at [298, 352] on input "Phone number" at bounding box center [272, 350] width 230 height 31
type input "Pc World Computers Ltd"
type input "750548548"
click at [654, 365] on div "Drop your files here Drag and drop files here or browse Powered by Uppy" at bounding box center [886, 284] width 476 height 299
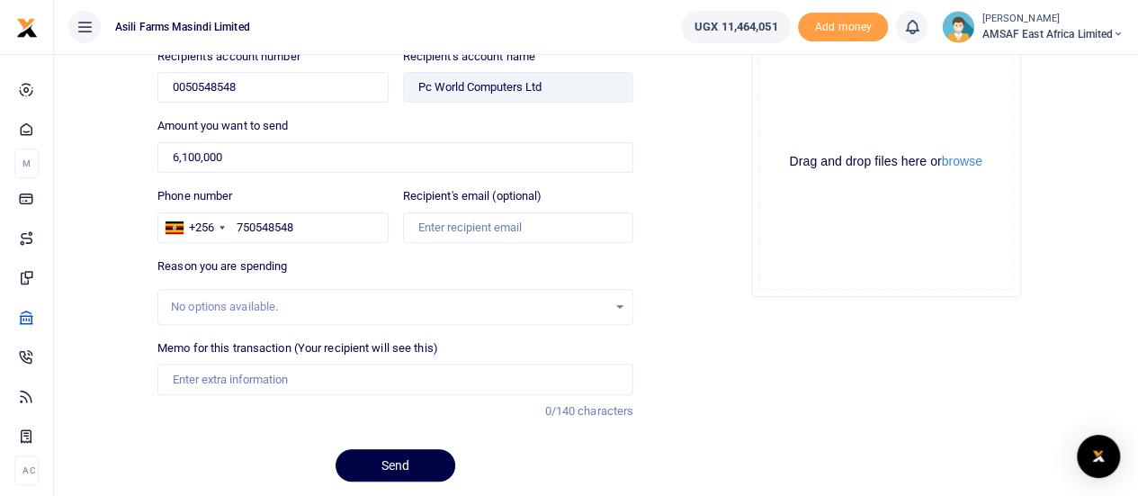
scroll to position [269, 0]
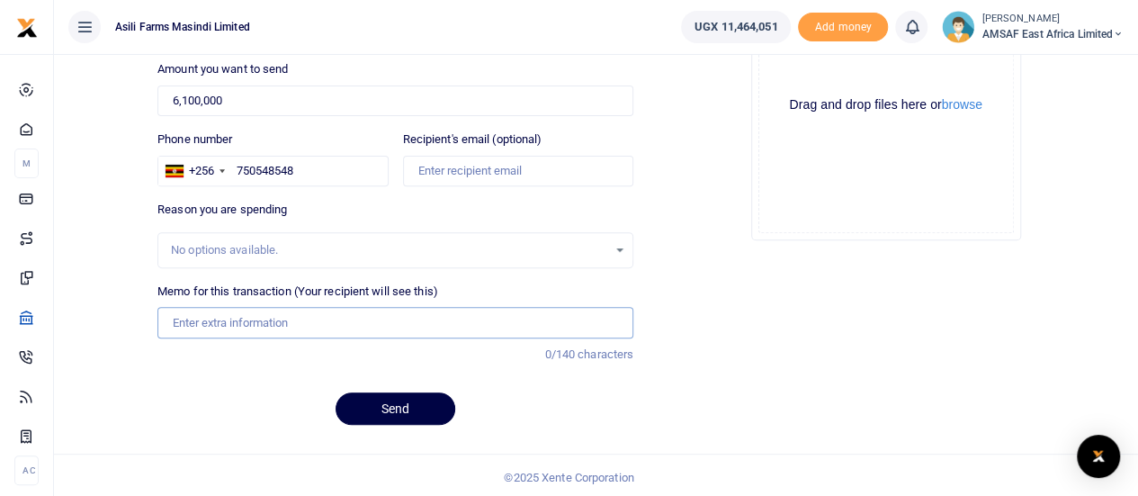
click at [292, 317] on input "Memo for this transaction (Your recipient will see this)" at bounding box center [395, 322] width 476 height 31
type input "Purchase of two laptops for new recruits"
click at [391, 402] on button "Send" at bounding box center [396, 408] width 120 height 32
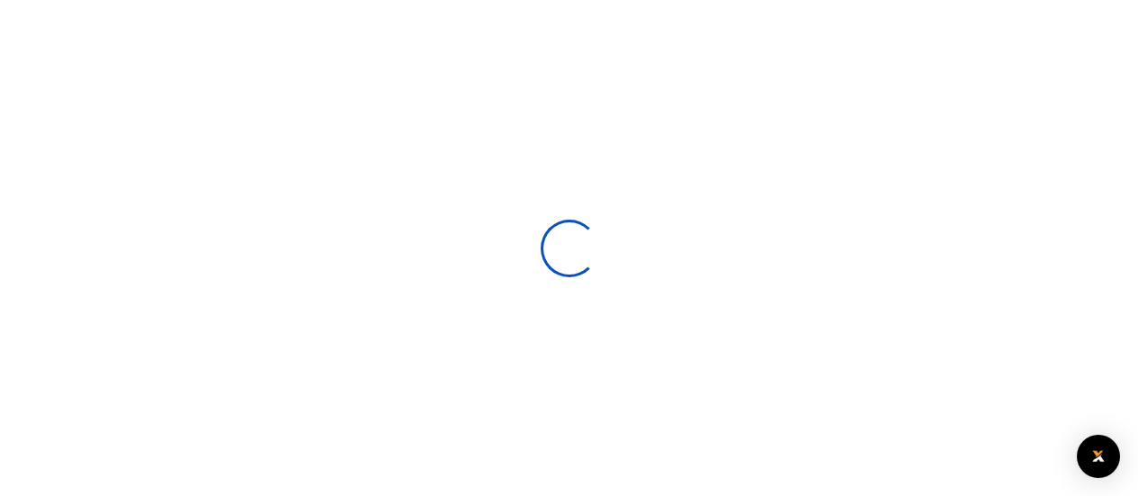
select select
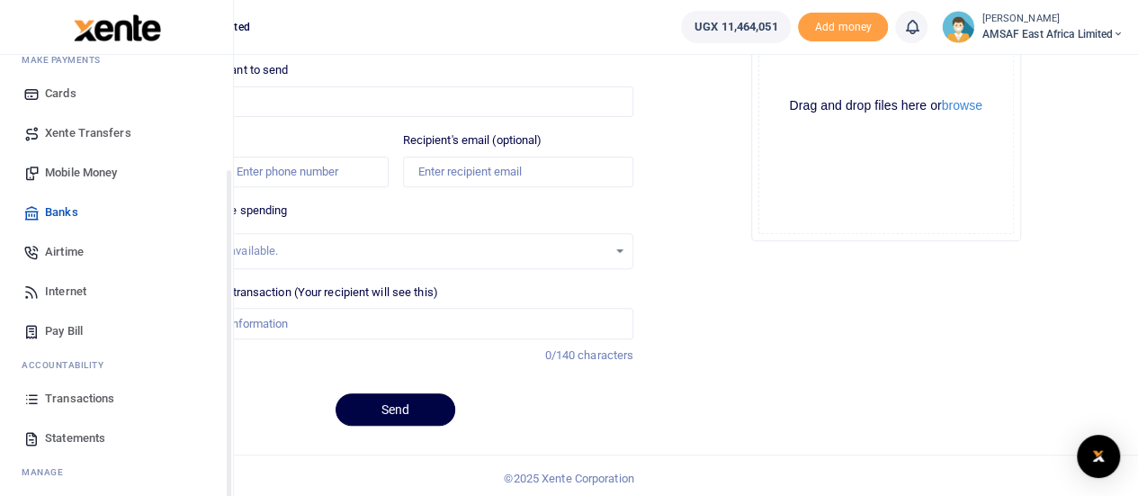
scroll to position [146, 0]
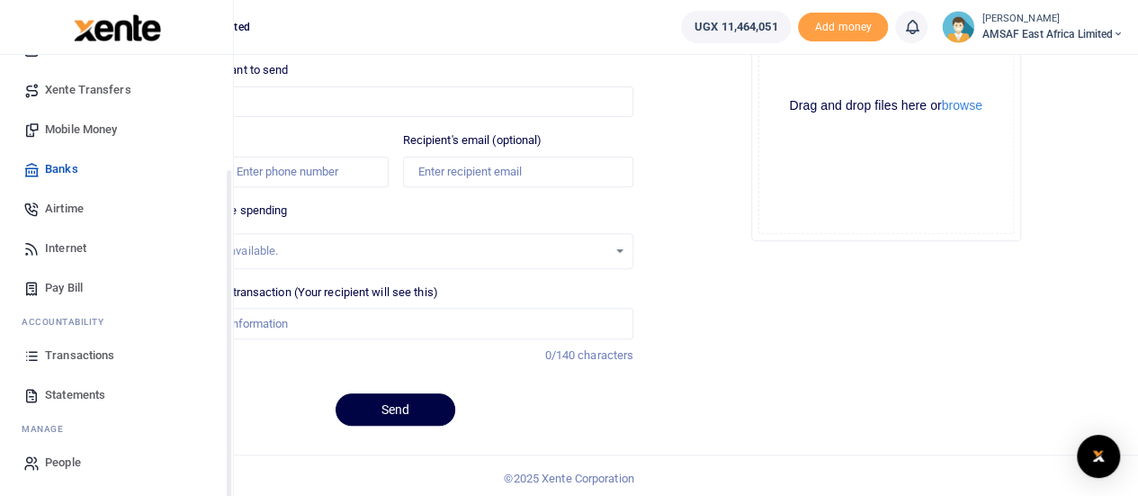
click at [110, 354] on span "Transactions" at bounding box center [79, 355] width 69 height 18
